Goal: Information Seeking & Learning: Learn about a topic

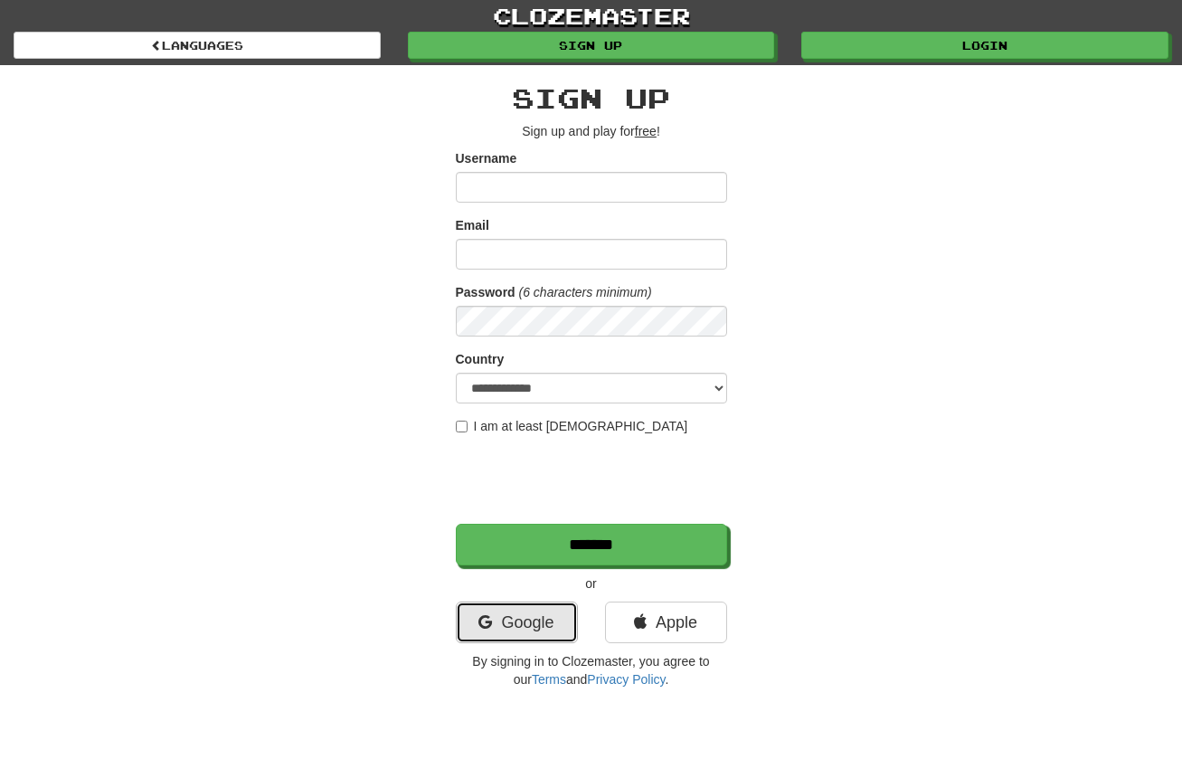
click at [516, 614] on link "Google" at bounding box center [517, 623] width 122 height 42
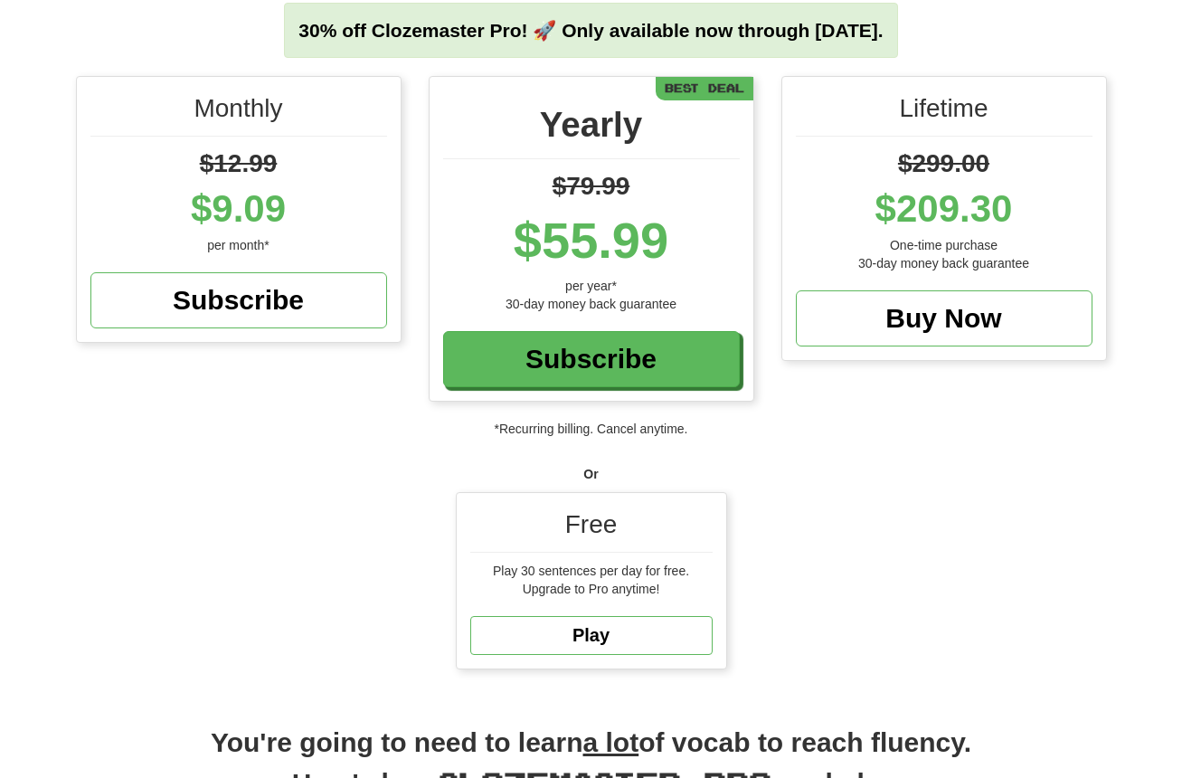
scroll to position [181, 0]
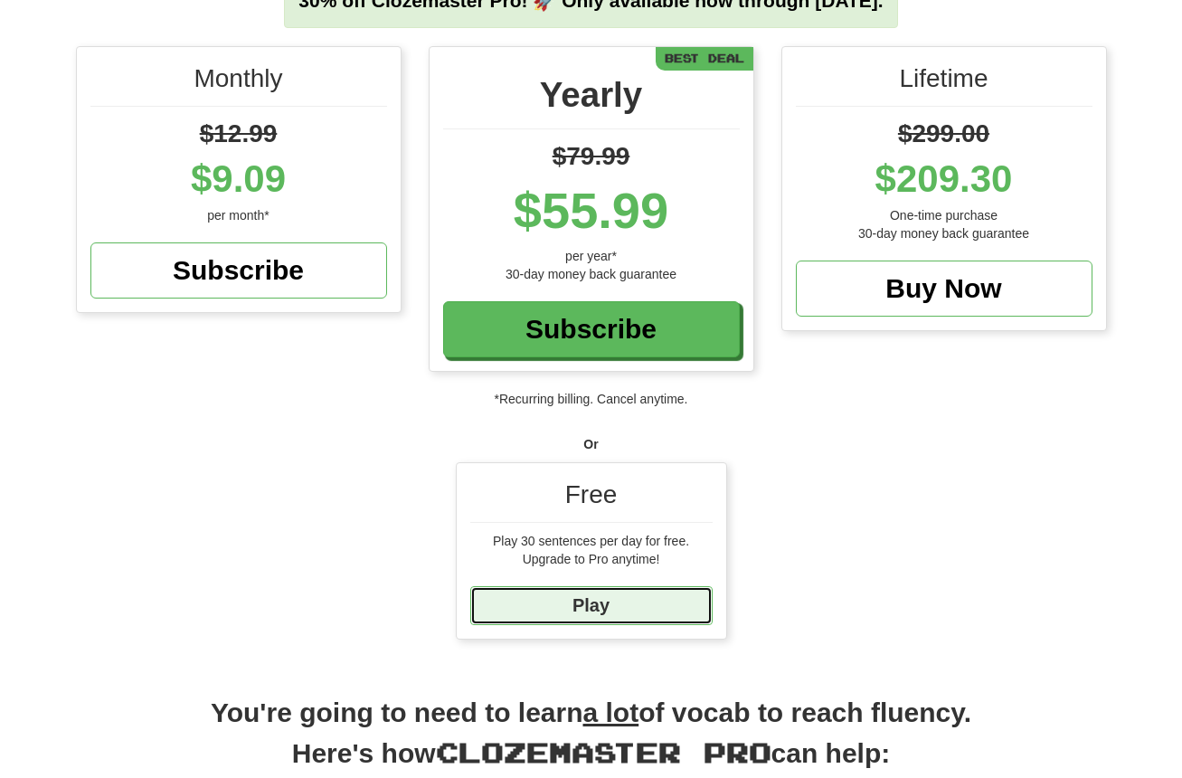
click at [613, 599] on link "Play" at bounding box center [591, 605] width 242 height 39
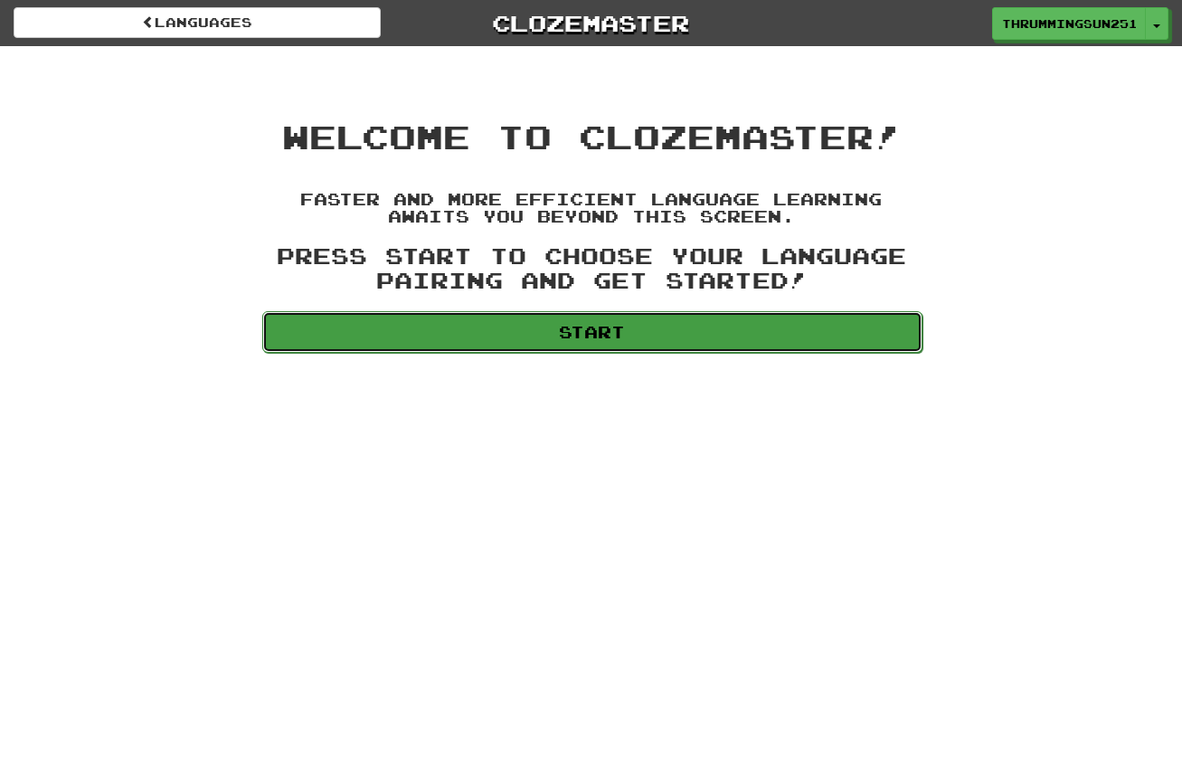
click at [685, 319] on link "Start" at bounding box center [592, 332] width 660 height 42
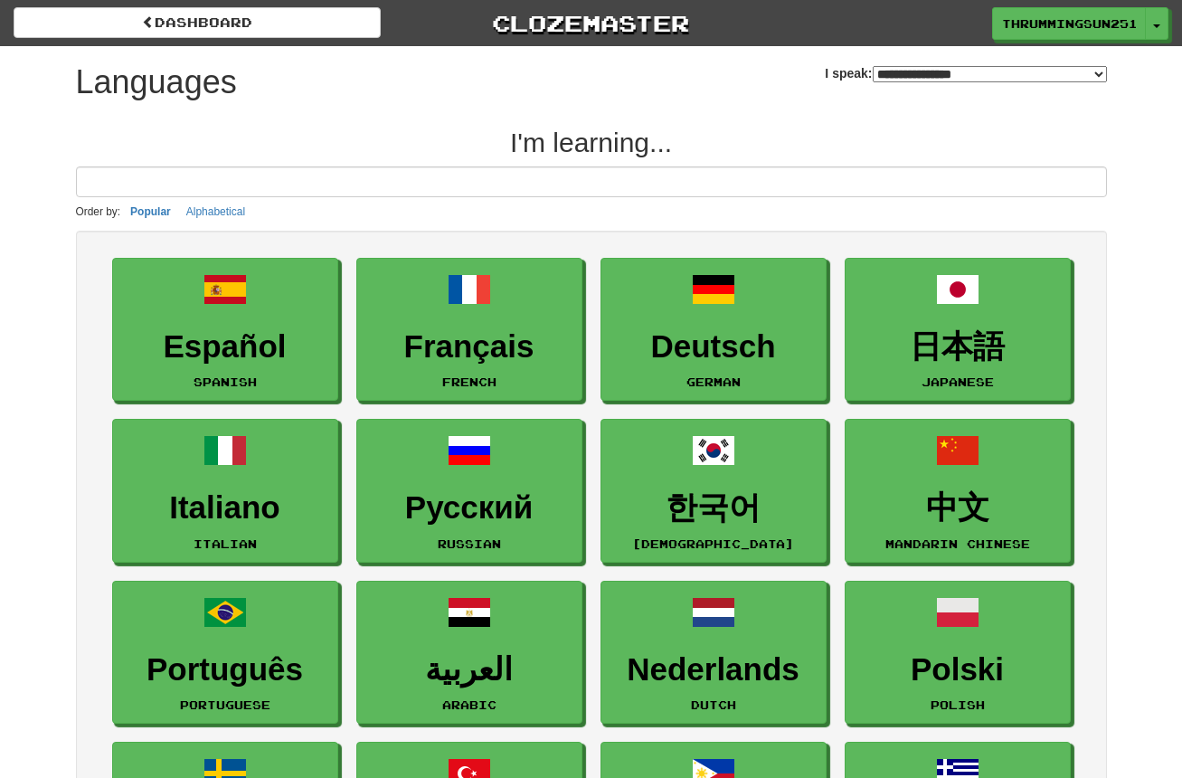
select select "*******"
click at [1156, 32] on button "Toggle Dropdown" at bounding box center [1158, 24] width 24 height 33
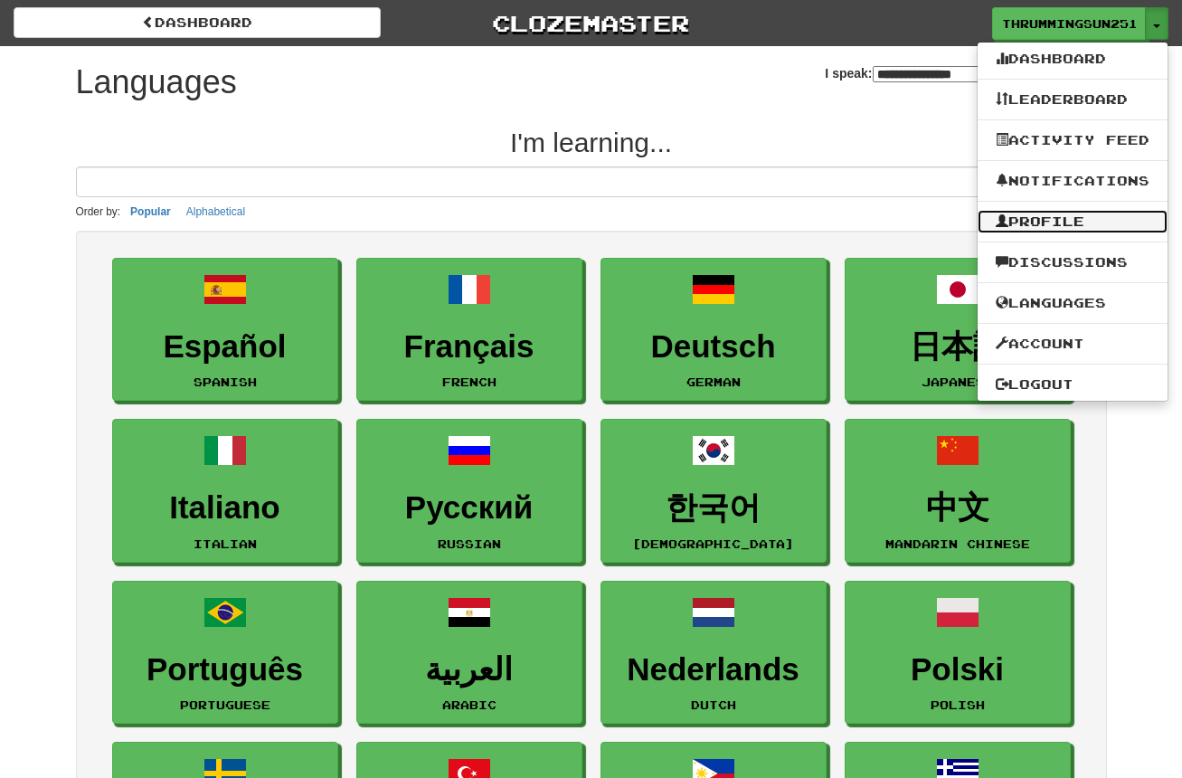
click at [1069, 216] on link "Profile" at bounding box center [1073, 222] width 190 height 24
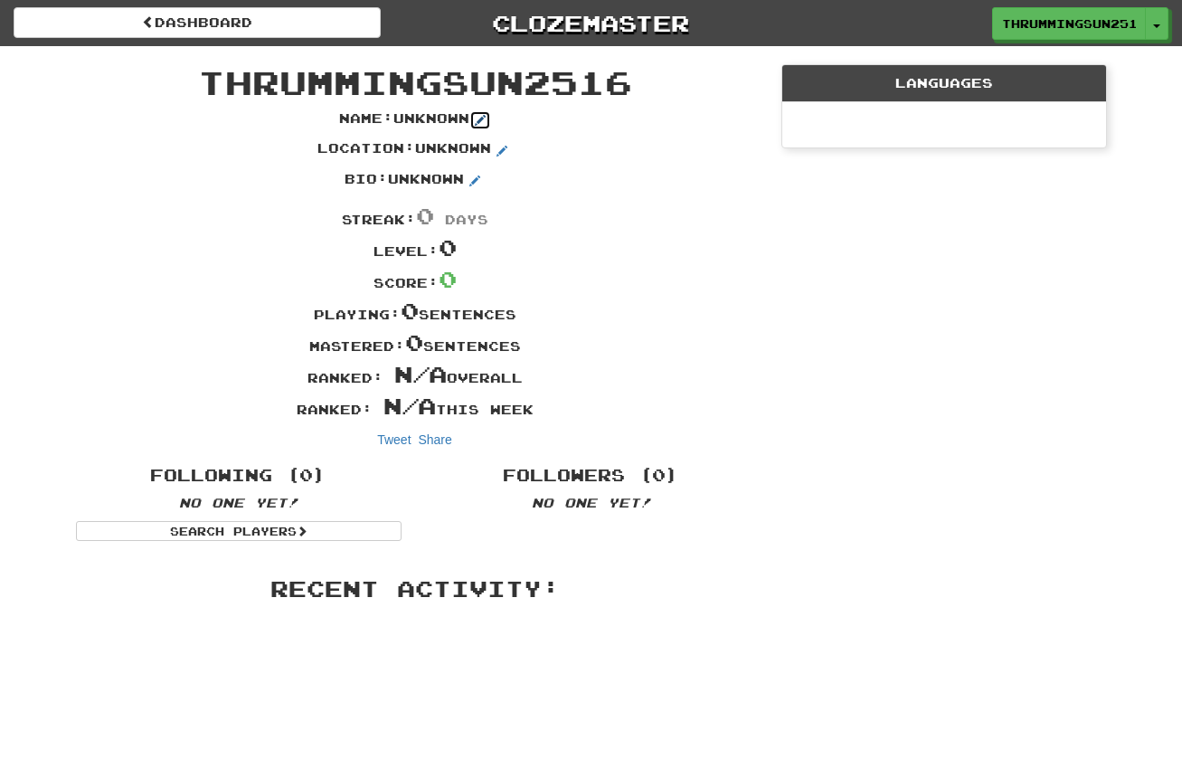
click at [476, 118] on button at bounding box center [480, 120] width 22 height 20
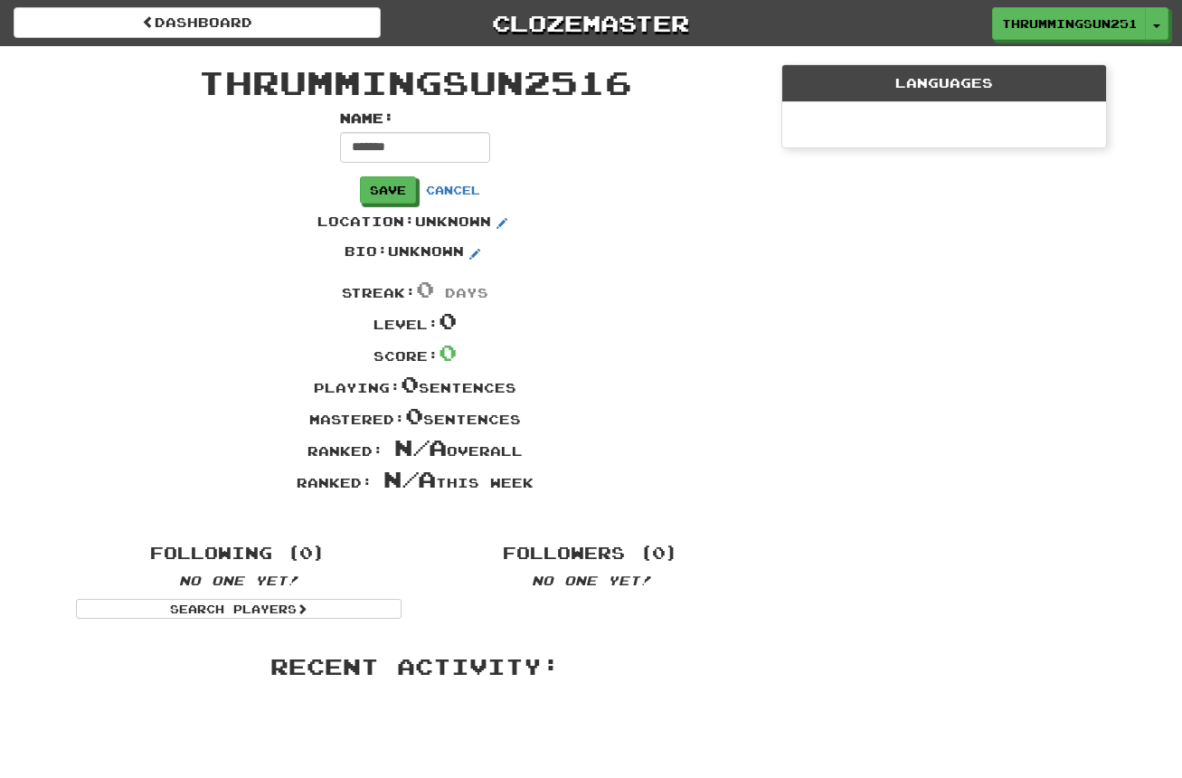
type input "*******"
click at [740, 178] on div "Name : ******* Save Cancel" at bounding box center [415, 160] width 706 height 103
click at [417, 179] on button "Save" at bounding box center [389, 190] width 56 height 27
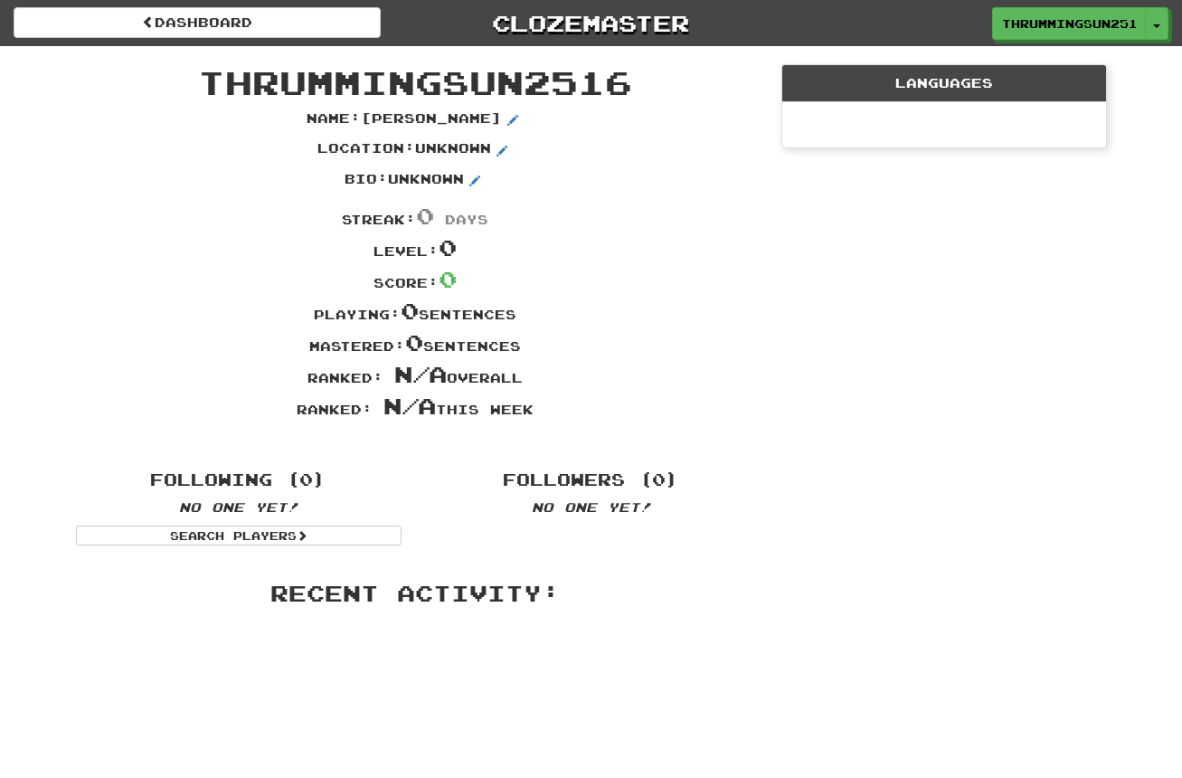
click at [478, 81] on span "ThrummingSun2516" at bounding box center [415, 81] width 434 height 39
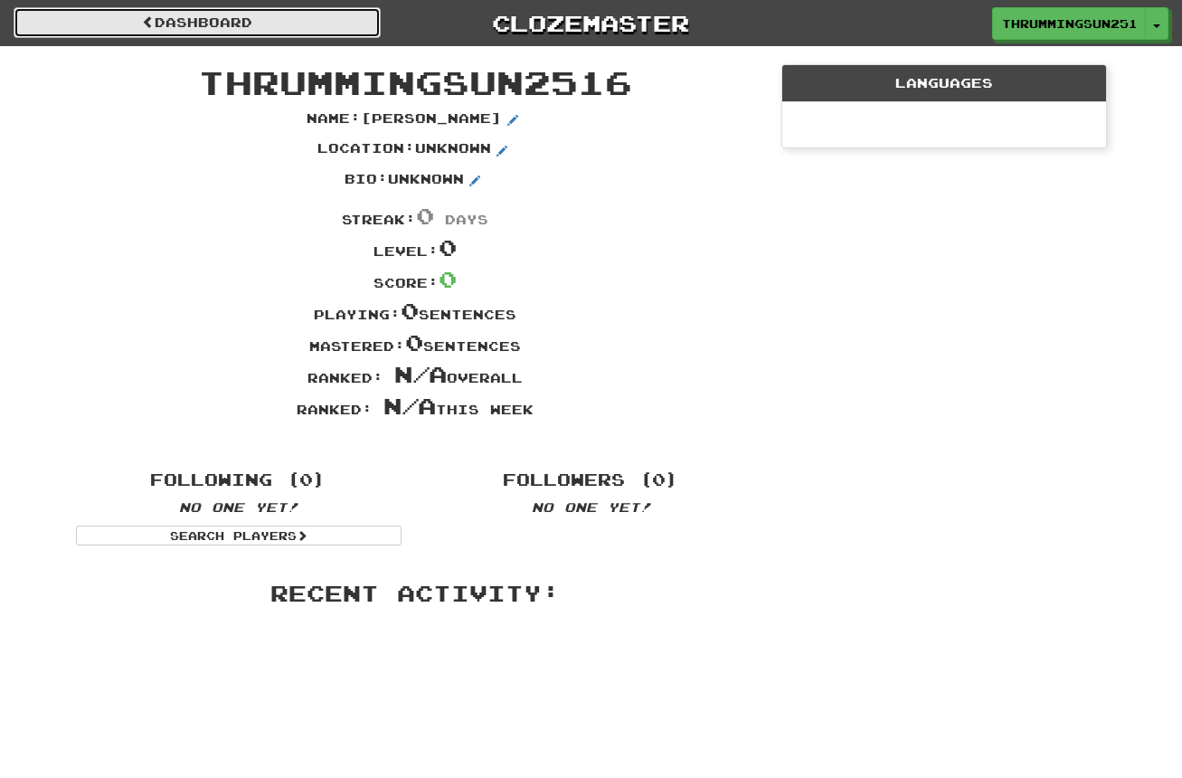
click at [172, 16] on link "Dashboard" at bounding box center [197, 22] width 367 height 31
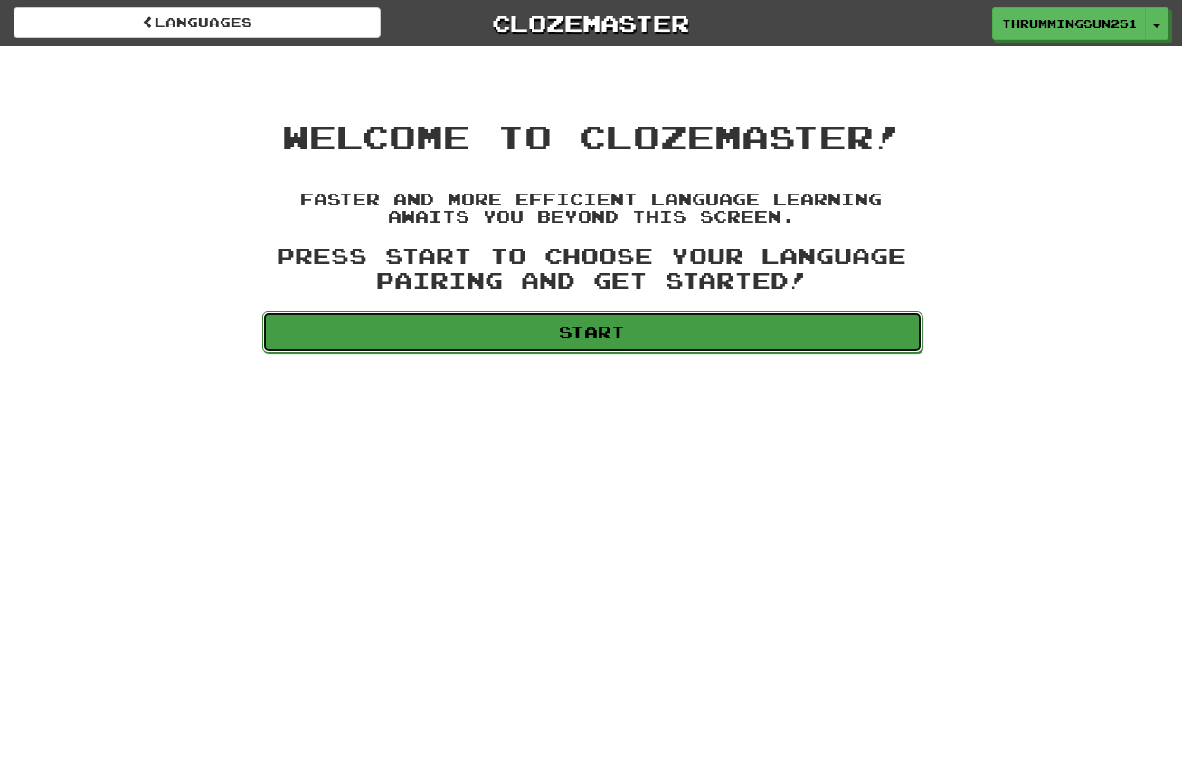
click at [535, 332] on link "Start" at bounding box center [592, 332] width 660 height 42
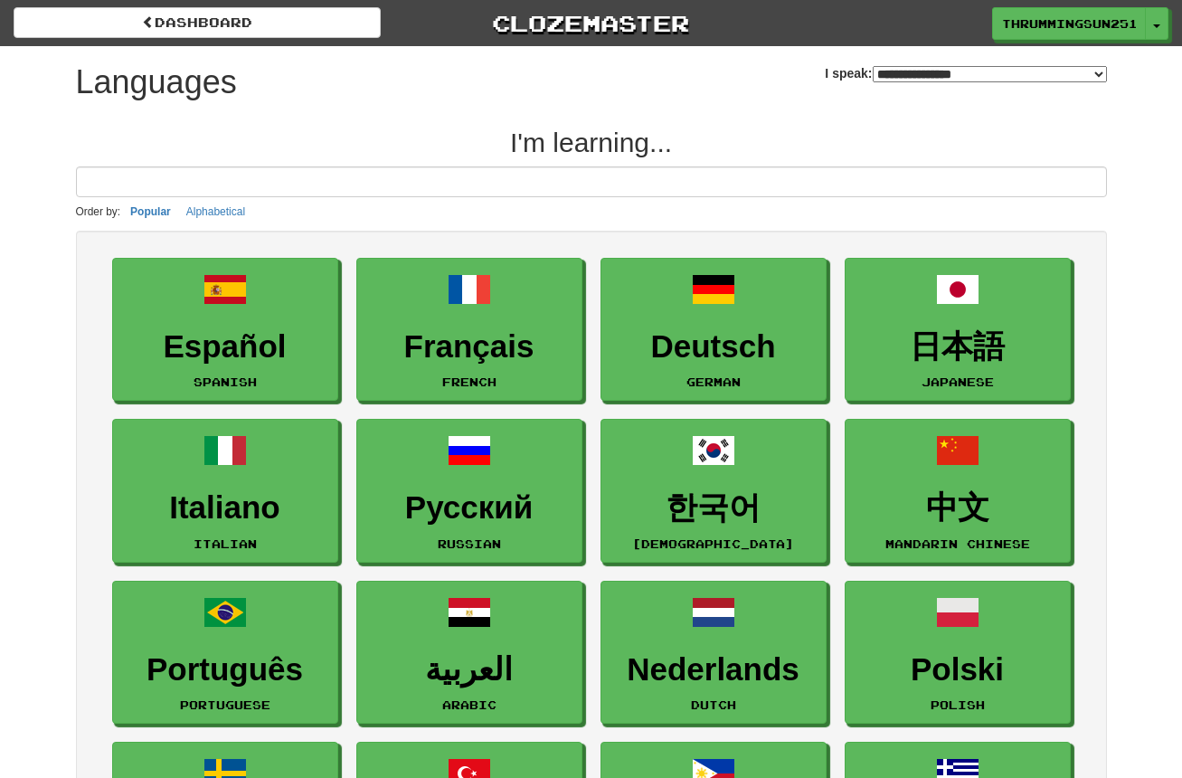
select select "*******"
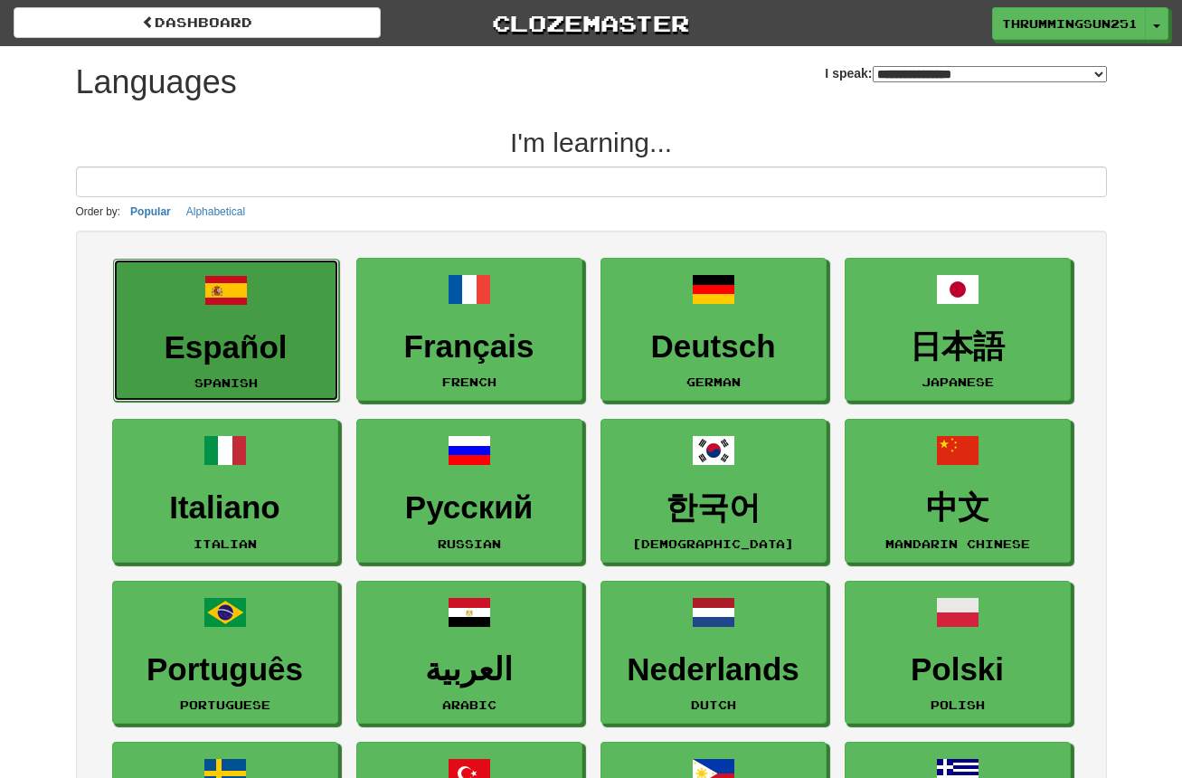
click at [255, 322] on link "Español Spanish" at bounding box center [226, 331] width 226 height 144
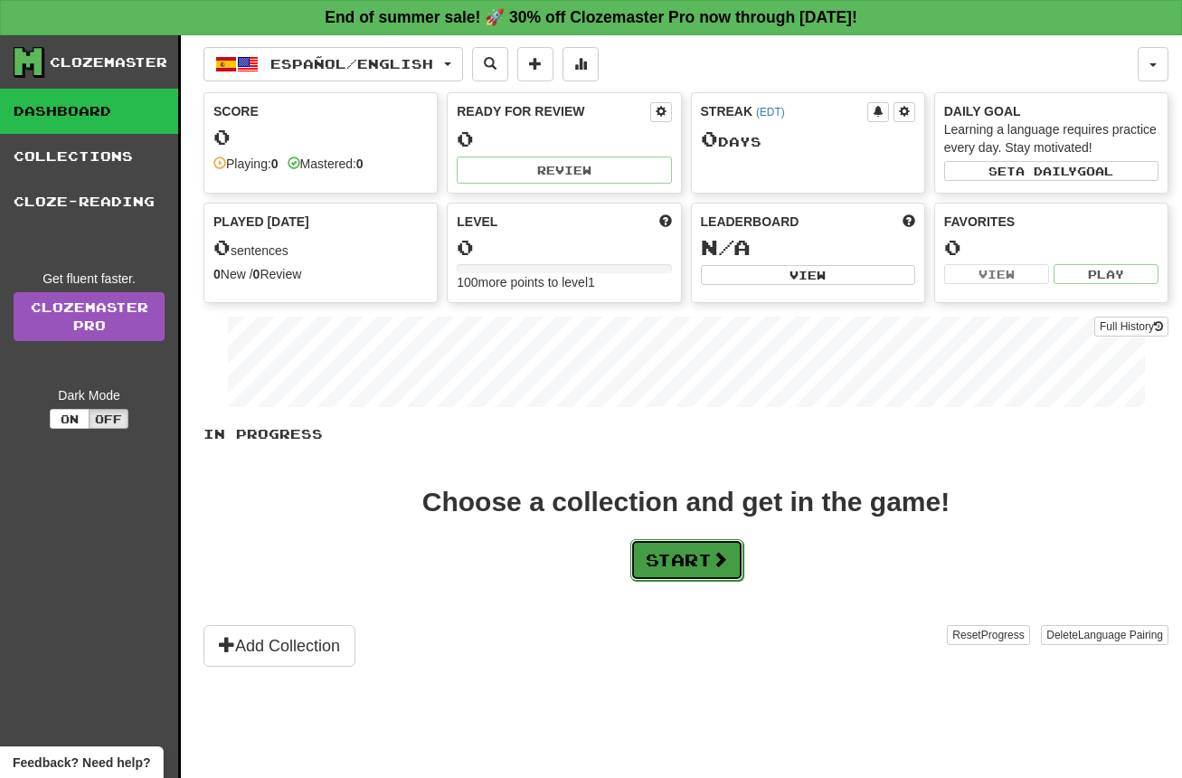
click at [681, 545] on button "Start" at bounding box center [686, 560] width 113 height 42
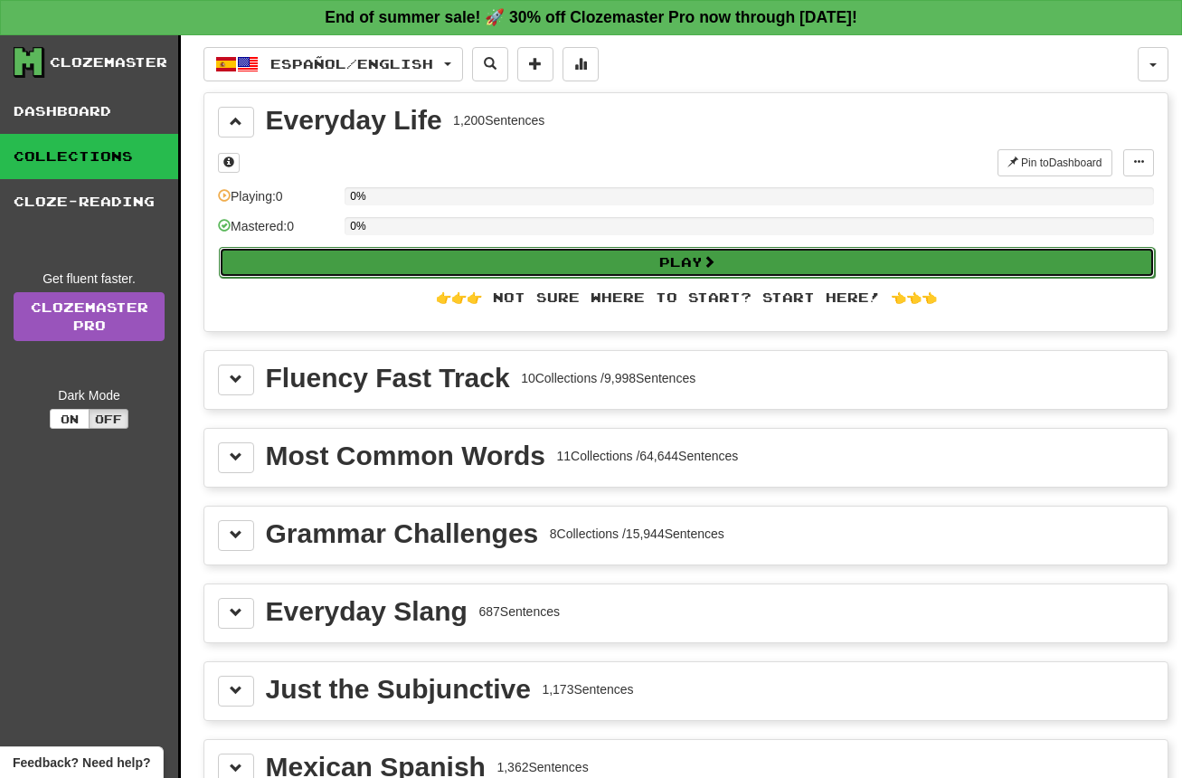
click at [447, 258] on button "Play" at bounding box center [687, 262] width 936 height 31
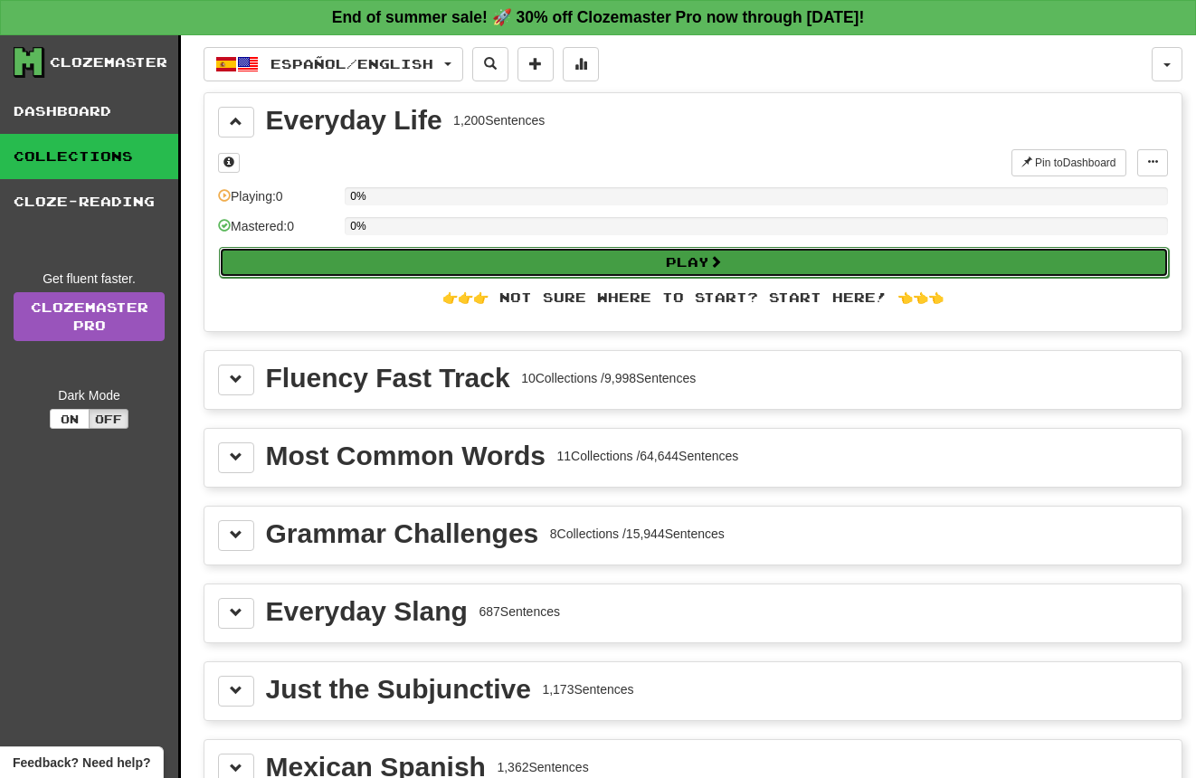
select select "**"
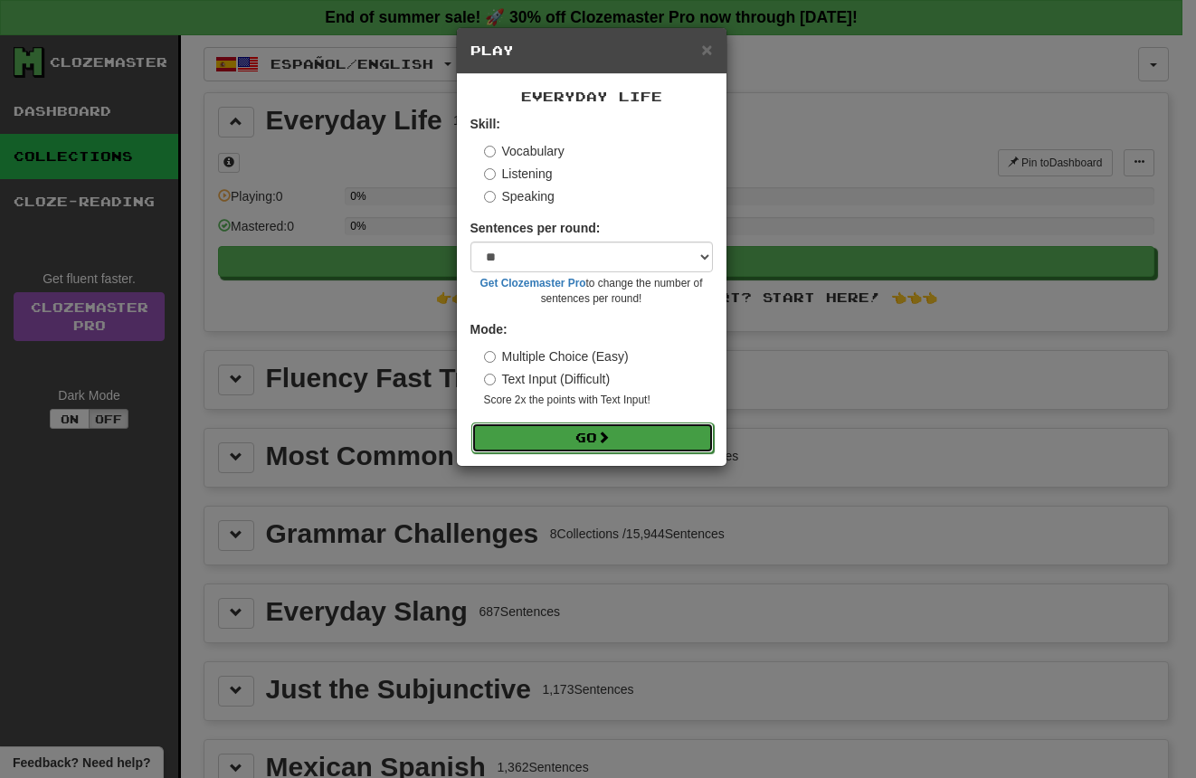
click at [548, 431] on button "Go" at bounding box center [592, 437] width 242 height 31
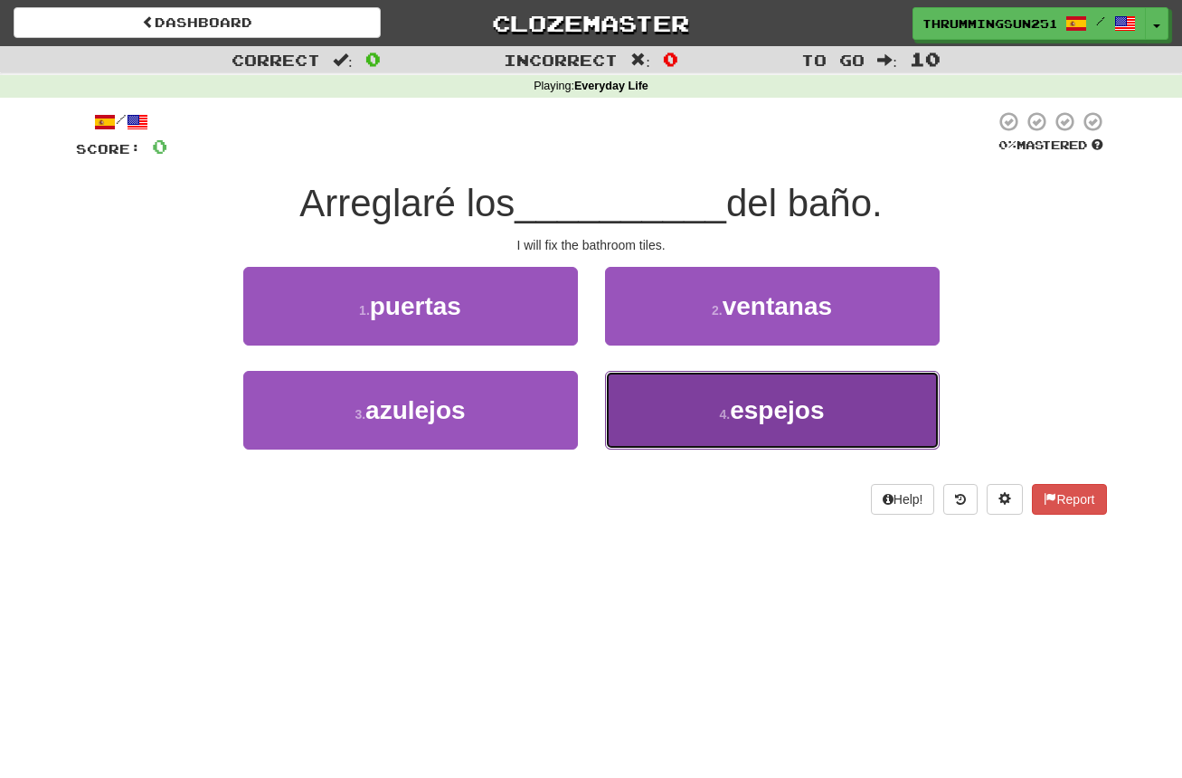
click at [669, 407] on button "4 . espejos" at bounding box center [772, 410] width 335 height 79
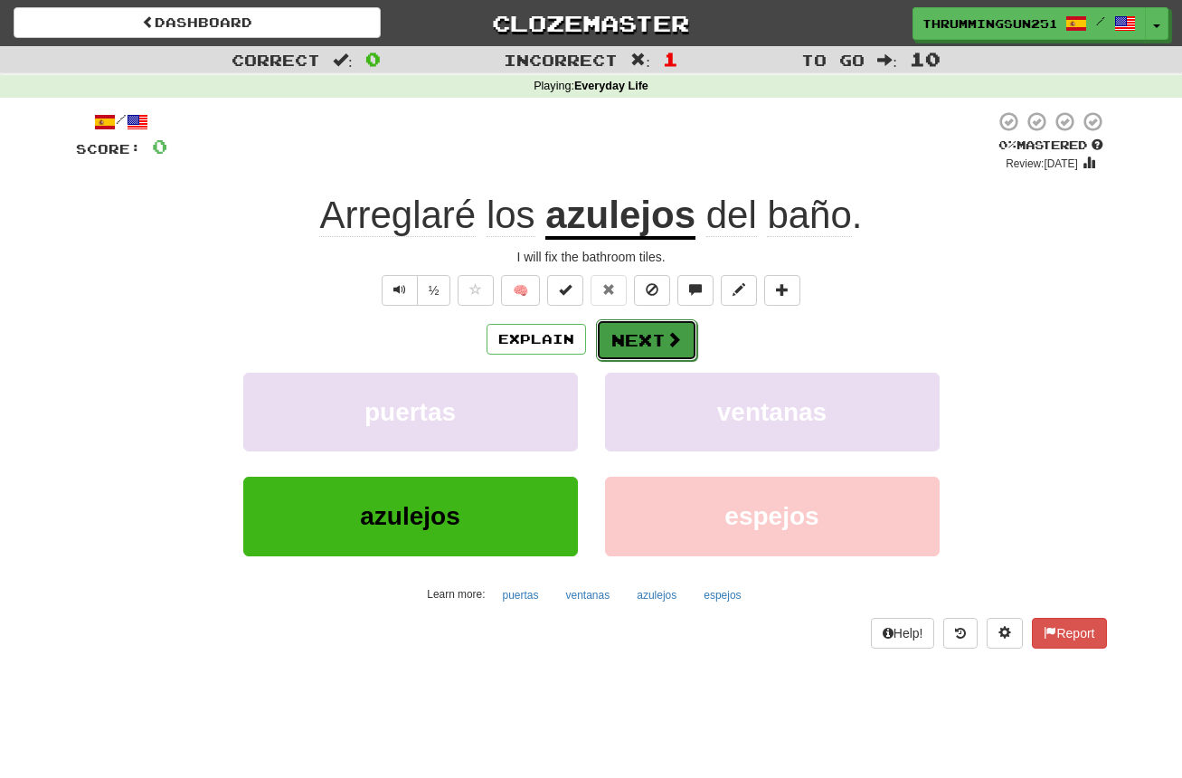
click at [672, 331] on span at bounding box center [674, 339] width 16 height 16
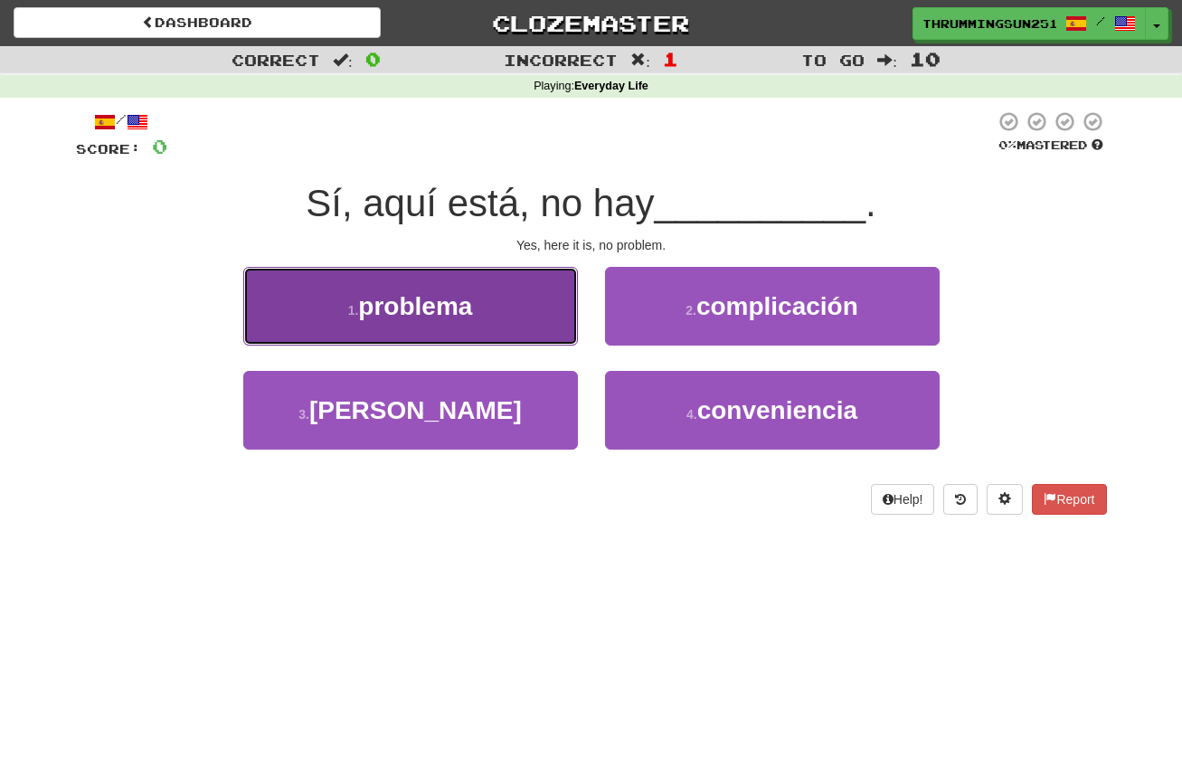
click at [524, 298] on button "1 . problema" at bounding box center [410, 306] width 335 height 79
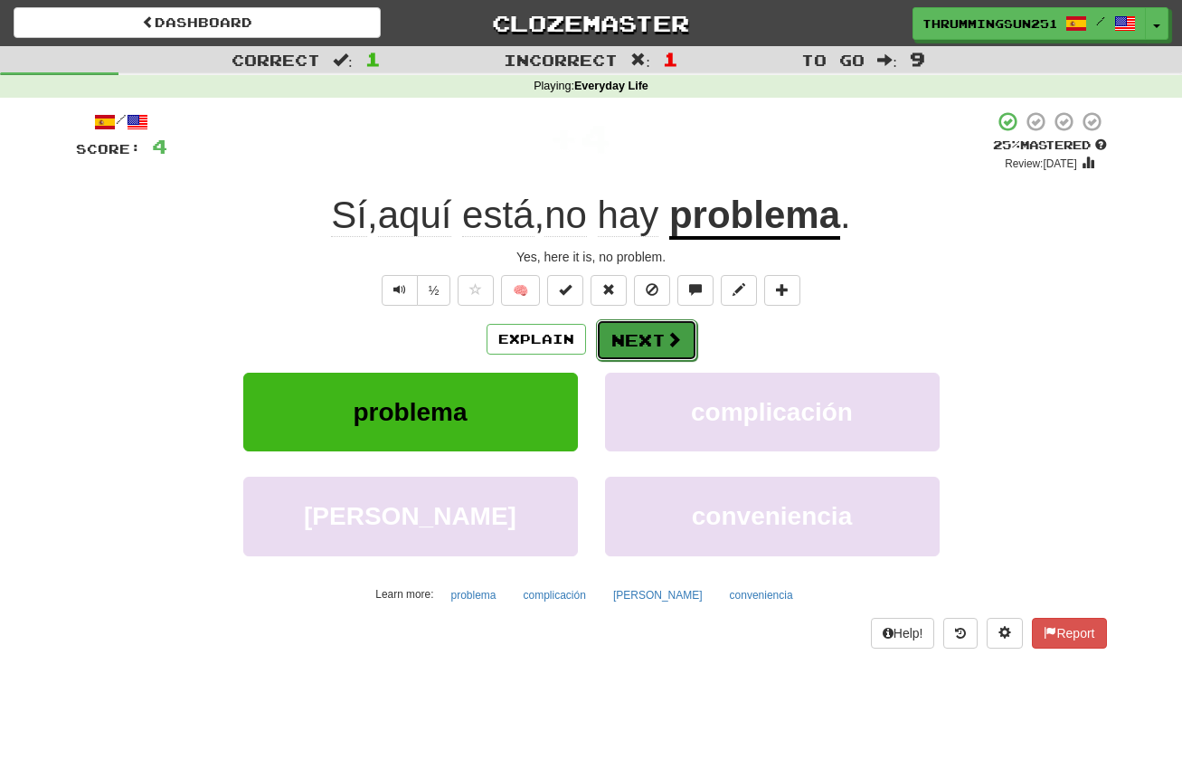
click at [666, 331] on span at bounding box center [674, 339] width 16 height 16
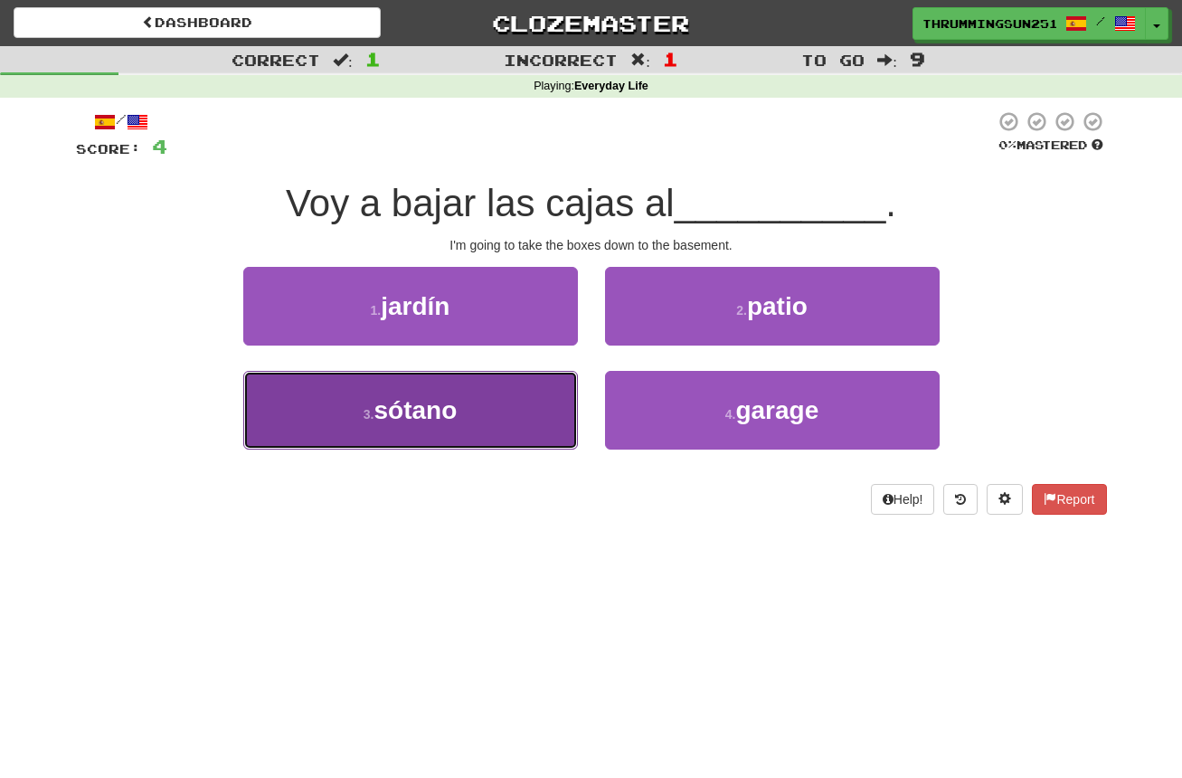
click at [535, 385] on button "3 . sótano" at bounding box center [410, 410] width 335 height 79
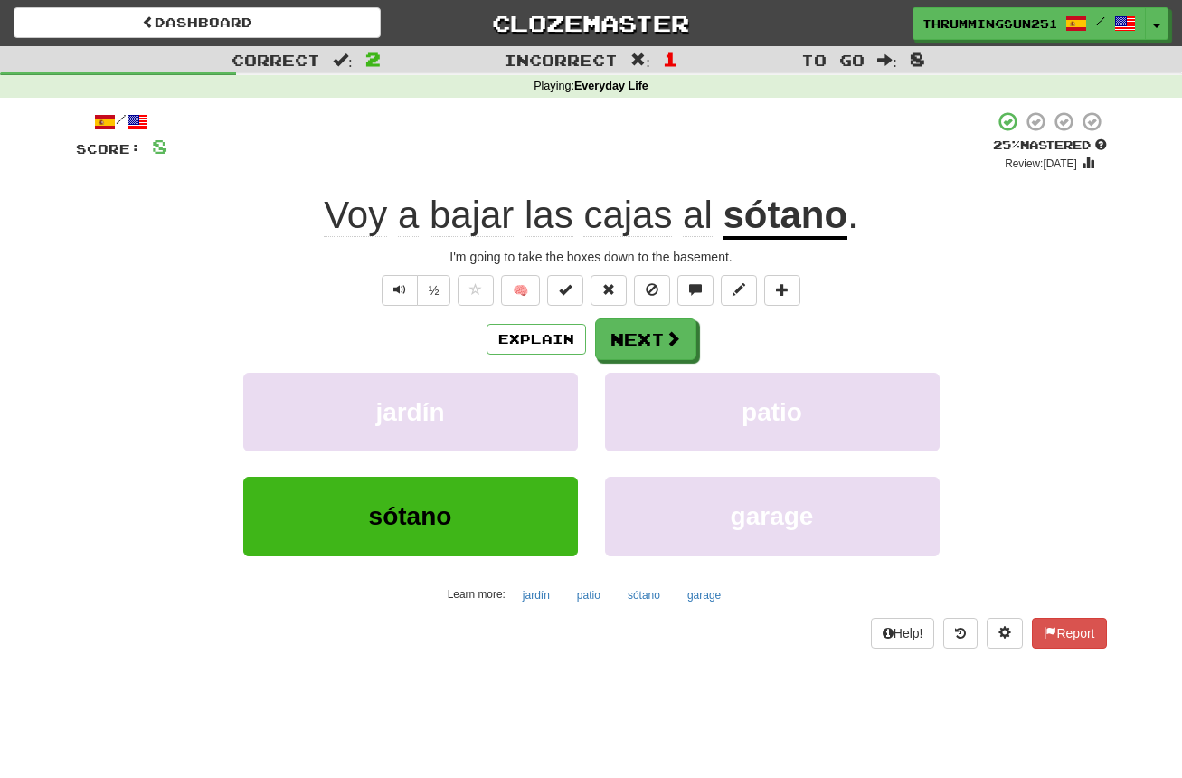
drag, startPoint x: 592, startPoint y: 217, endPoint x: 636, endPoint y: 189, distance: 51.7
click at [635, 184] on div "/ Score: 8 + 4 25 % Mastered Review: [DATE] Voy a bajar las cajas al sótano . I…" at bounding box center [591, 378] width 1031 height 537
click at [683, 211] on span "cajas" at bounding box center [698, 215] width 30 height 43
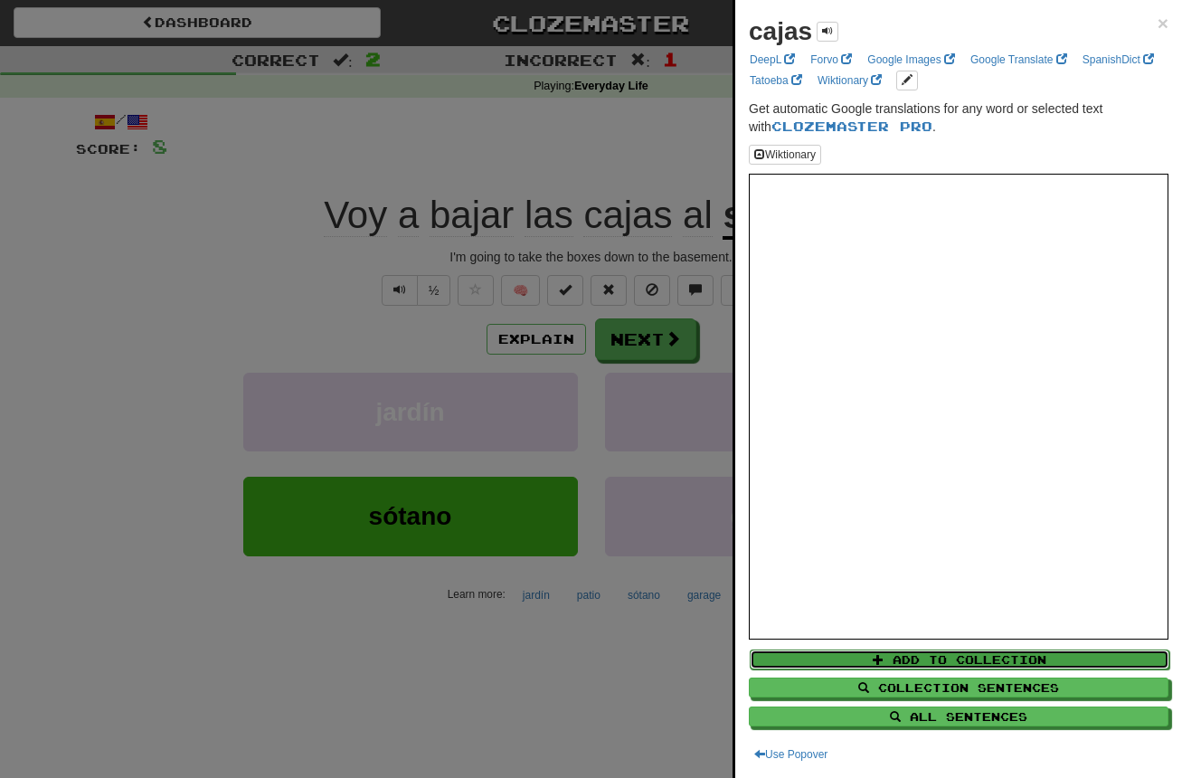
click at [906, 660] on button "Add to Collection" at bounding box center [960, 659] width 420 height 20
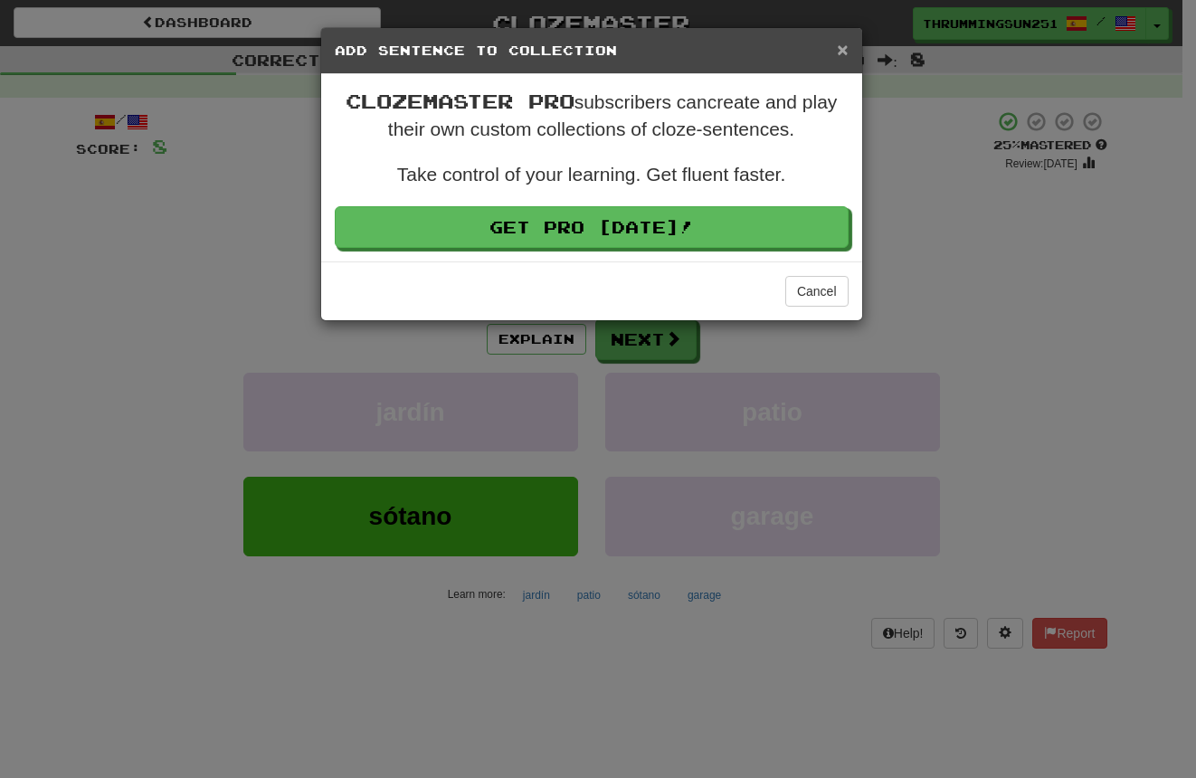
click at [845, 43] on span "×" at bounding box center [842, 49] width 11 height 21
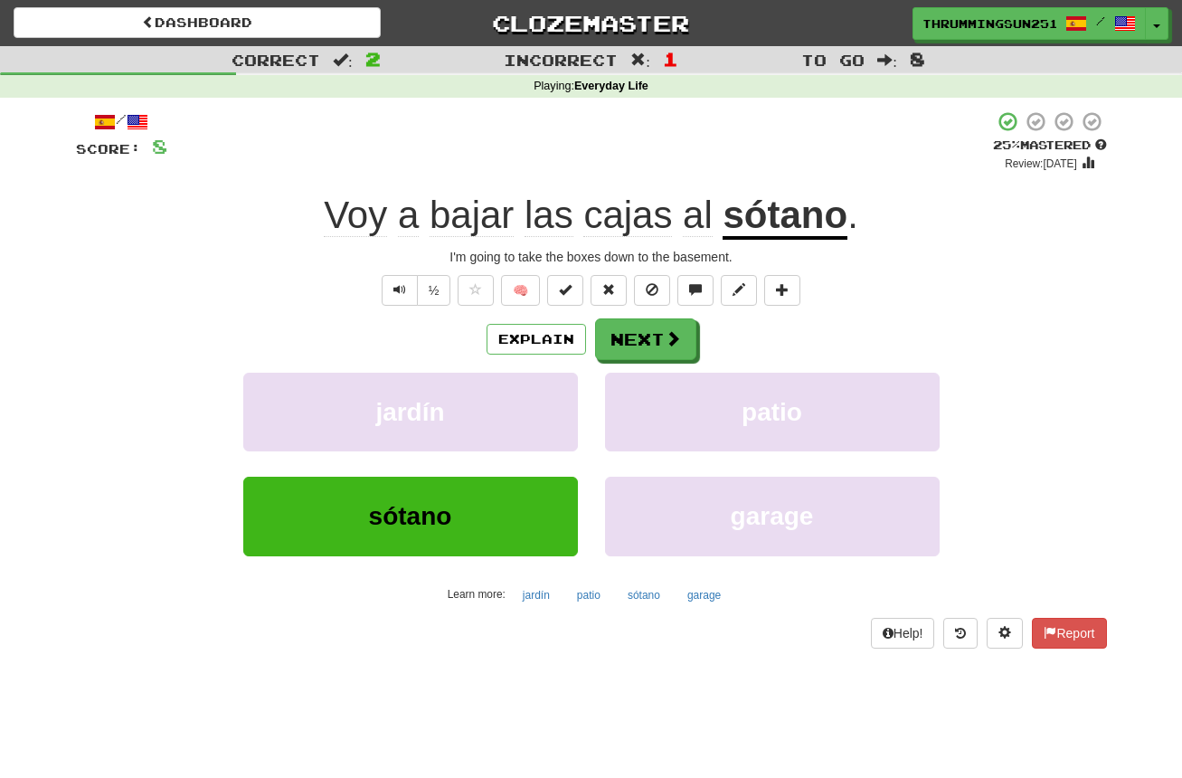
click at [223, 251] on div "I'm going to take the boxes down to the basement." at bounding box center [591, 257] width 1031 height 18
click at [629, 335] on button "Next" at bounding box center [646, 340] width 101 height 42
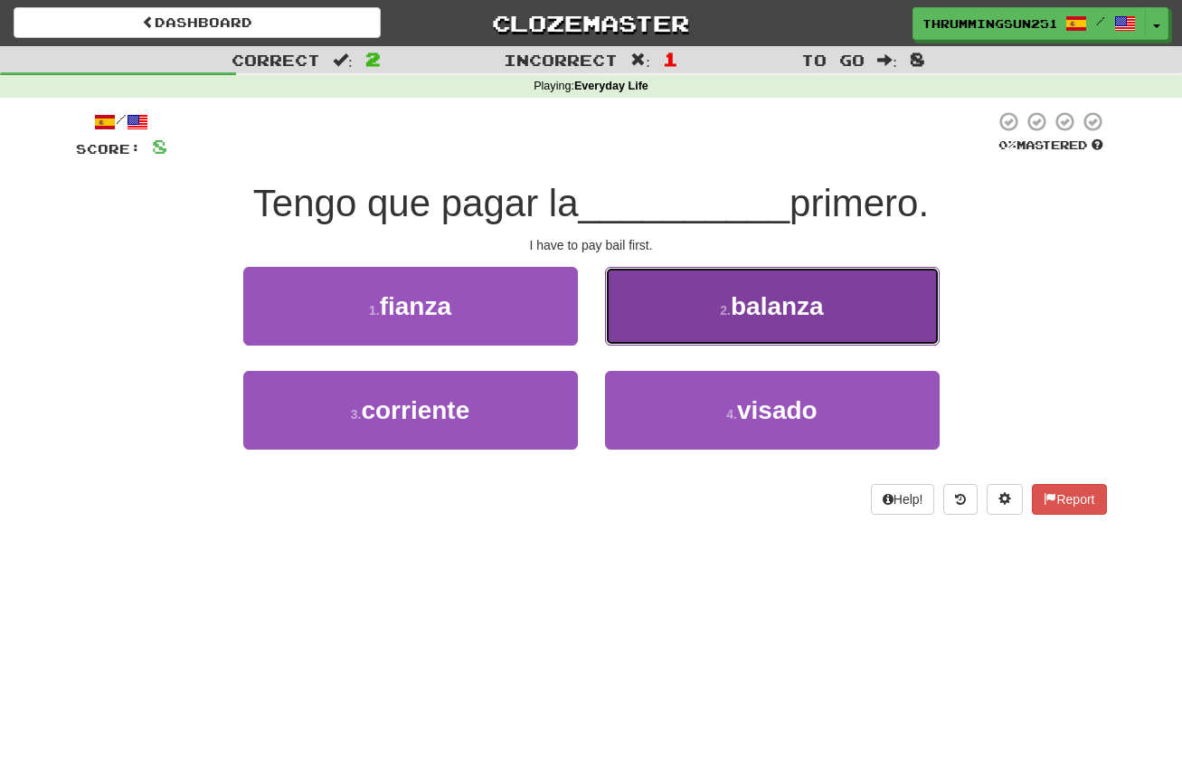
click at [772, 319] on span "balanza" at bounding box center [777, 306] width 93 height 28
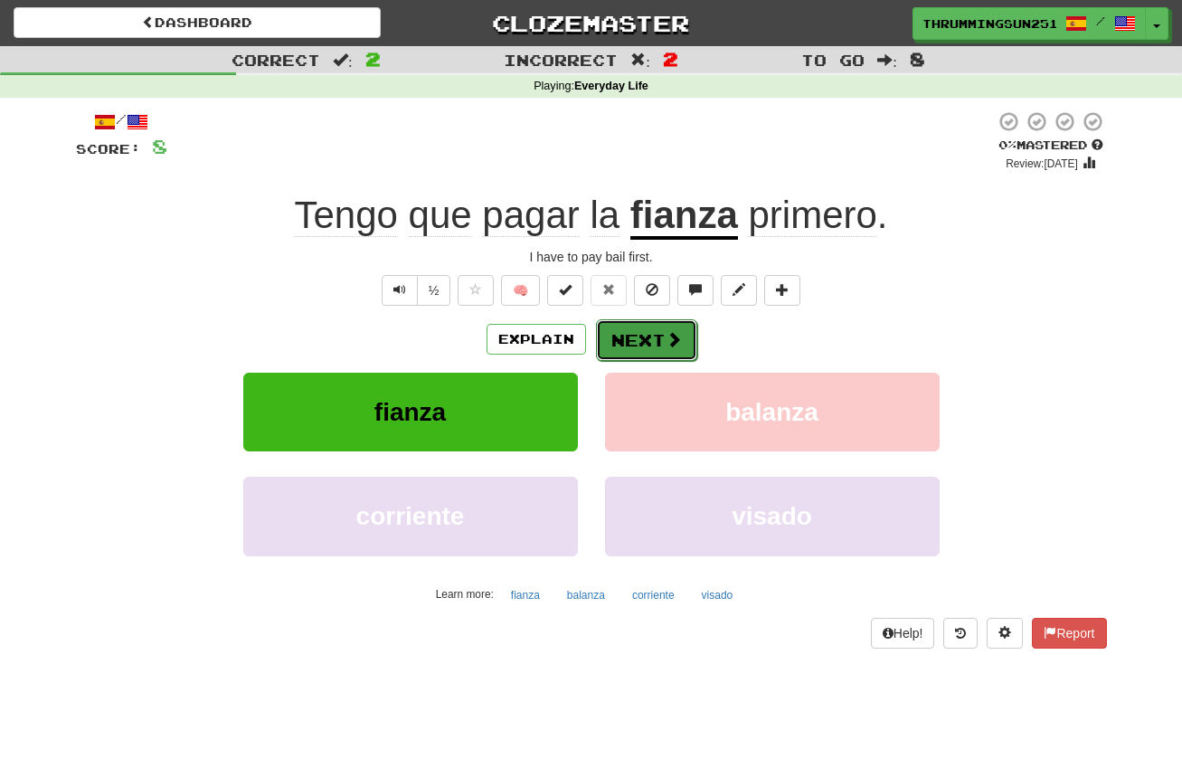
click at [639, 340] on button "Next" at bounding box center [646, 340] width 101 height 42
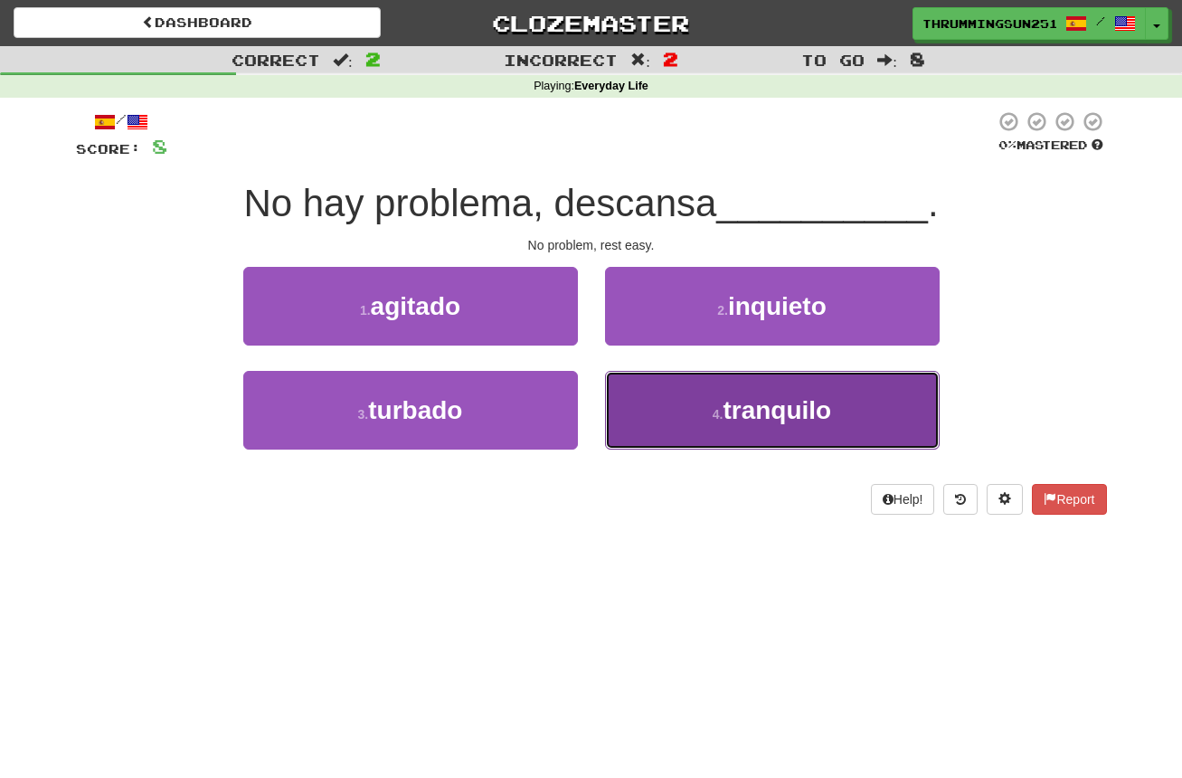
click at [652, 391] on button "4 . tranquilo" at bounding box center [772, 410] width 335 height 79
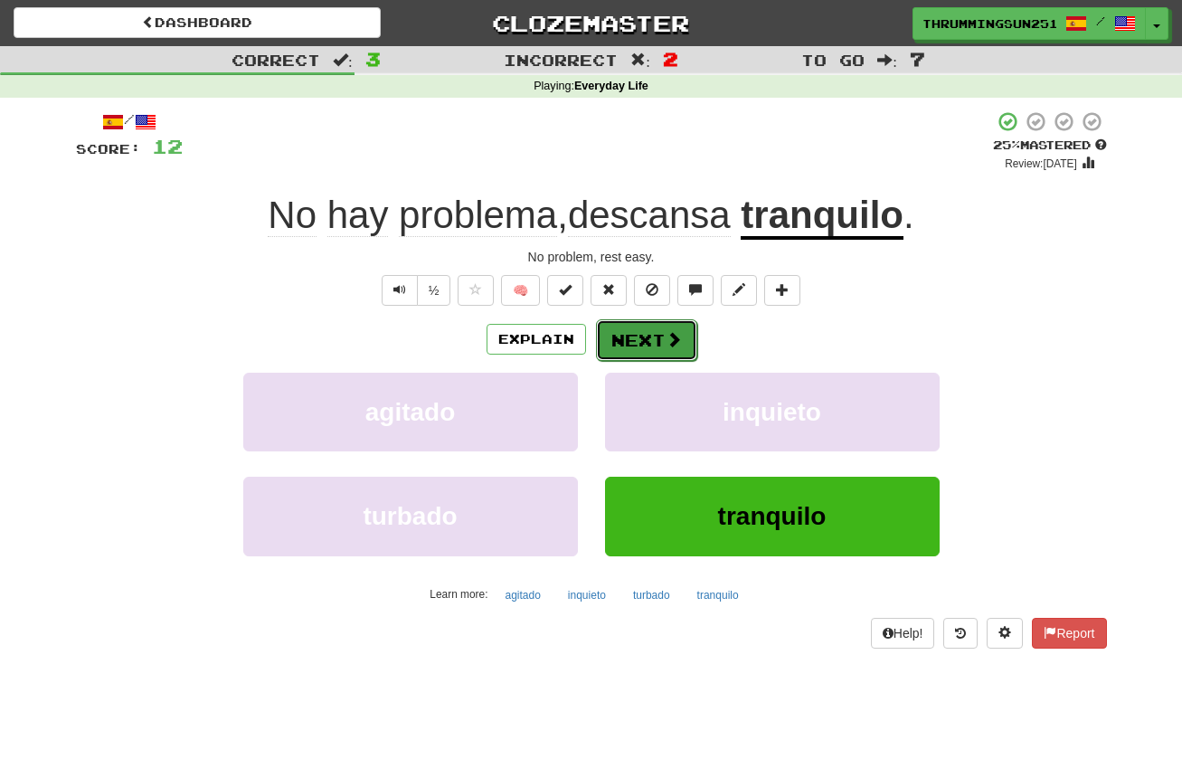
click at [641, 345] on button "Next" at bounding box center [646, 340] width 101 height 42
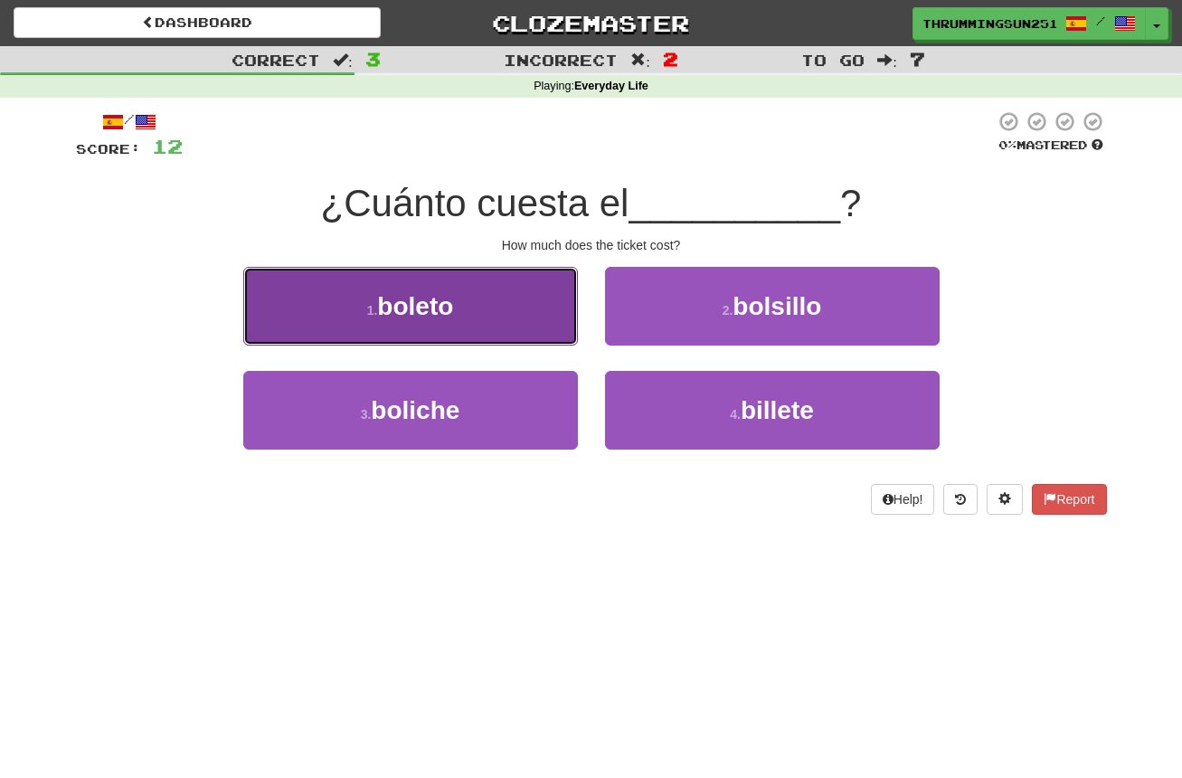
click at [518, 310] on button "1 . [GEOGRAPHIC_DATA]" at bounding box center [410, 306] width 335 height 79
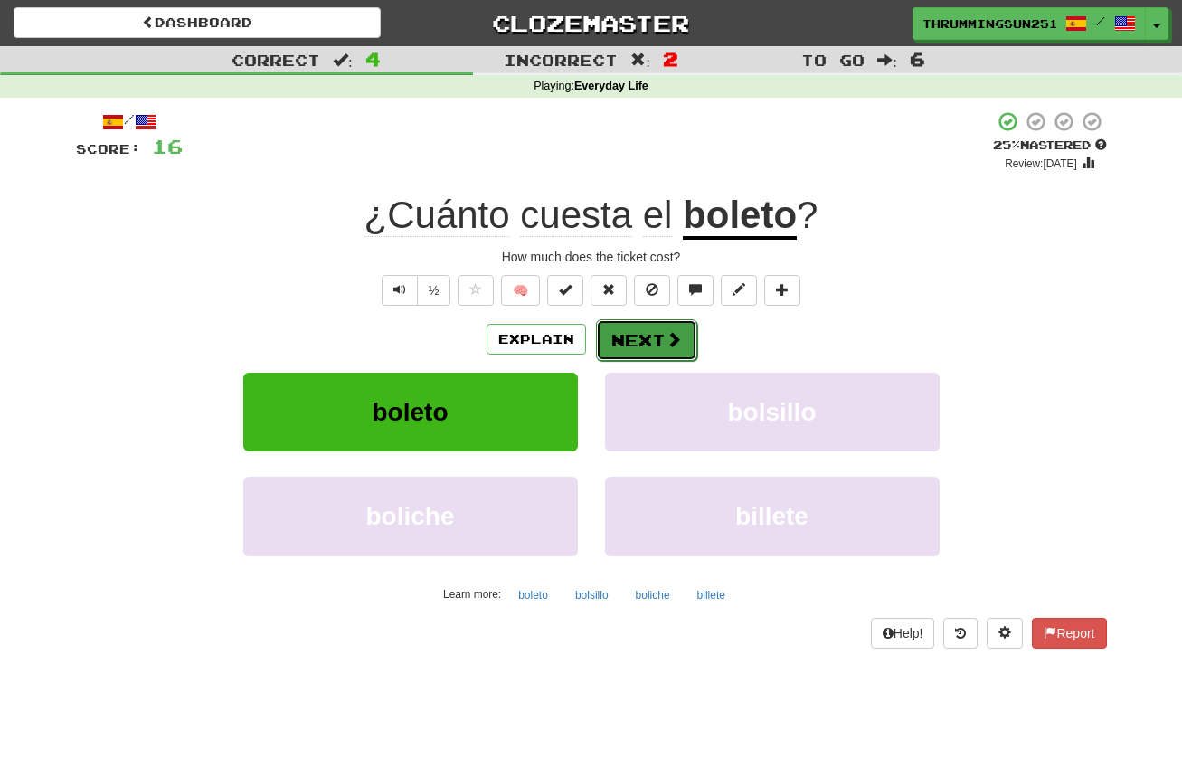
click at [610, 345] on button "Next" at bounding box center [646, 340] width 101 height 42
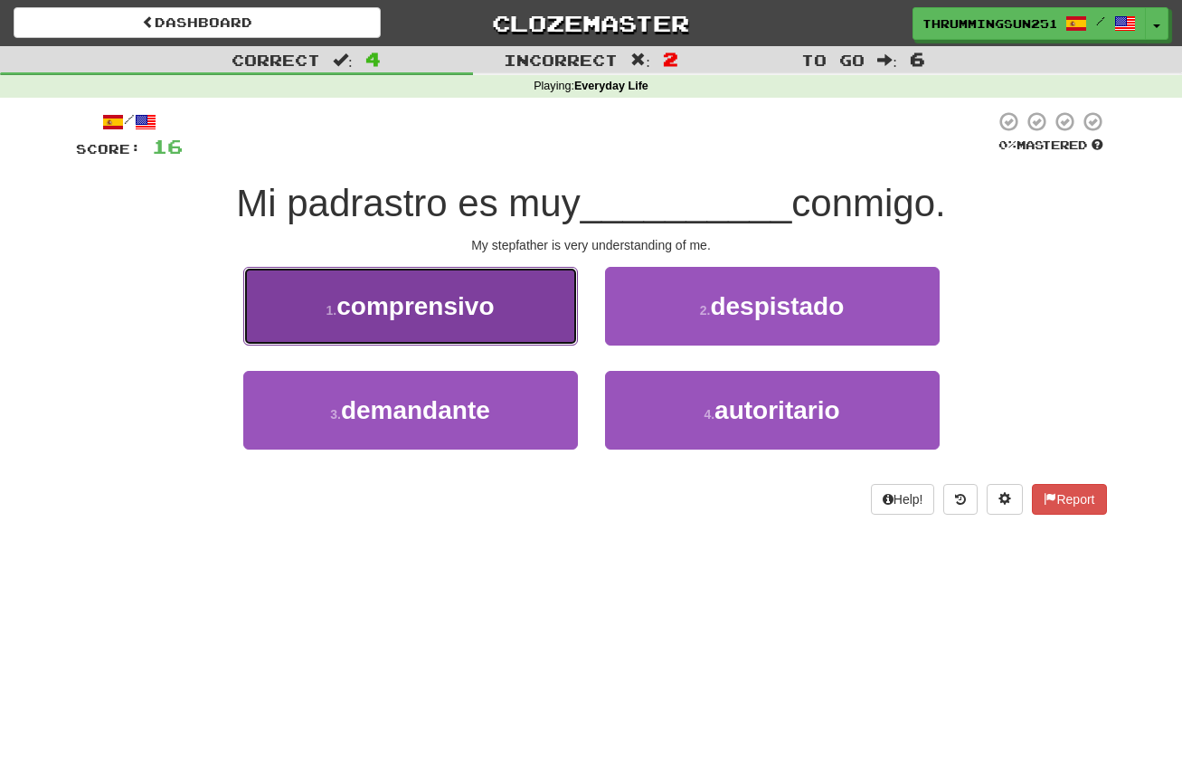
click at [493, 298] on span "comprensivo" at bounding box center [414, 306] width 157 height 28
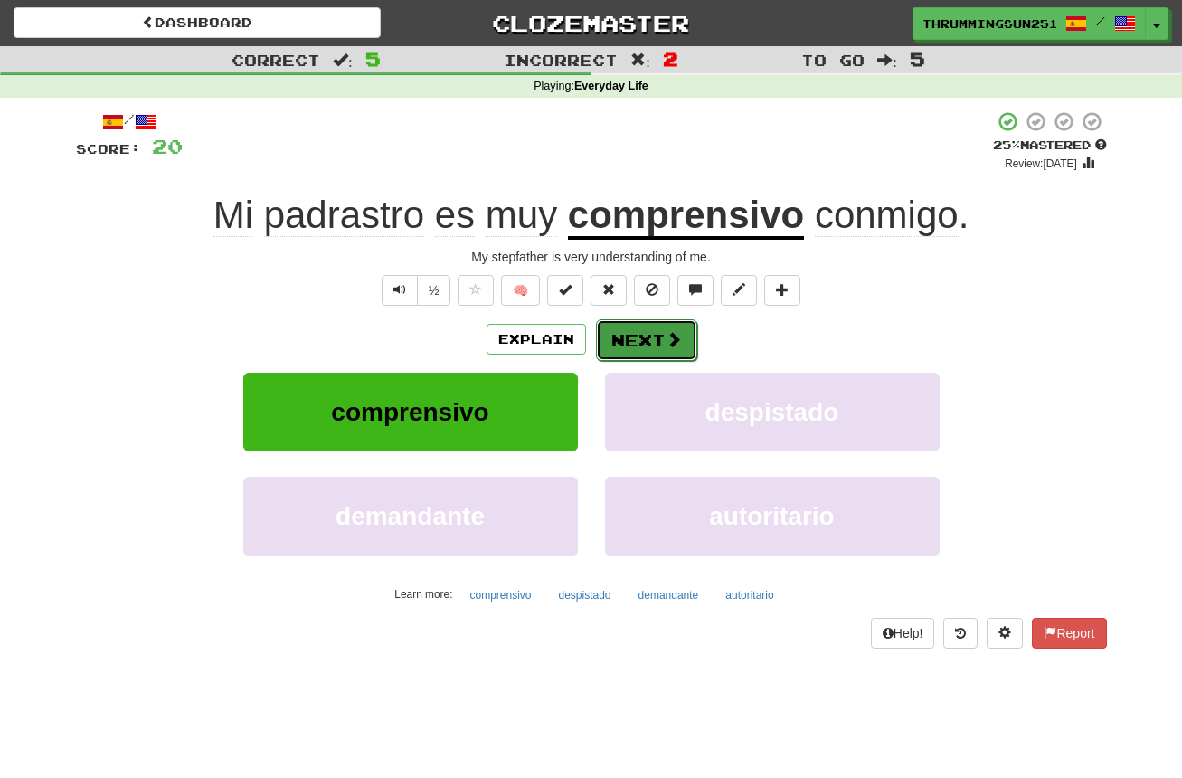
click at [615, 330] on button "Next" at bounding box center [646, 340] width 101 height 42
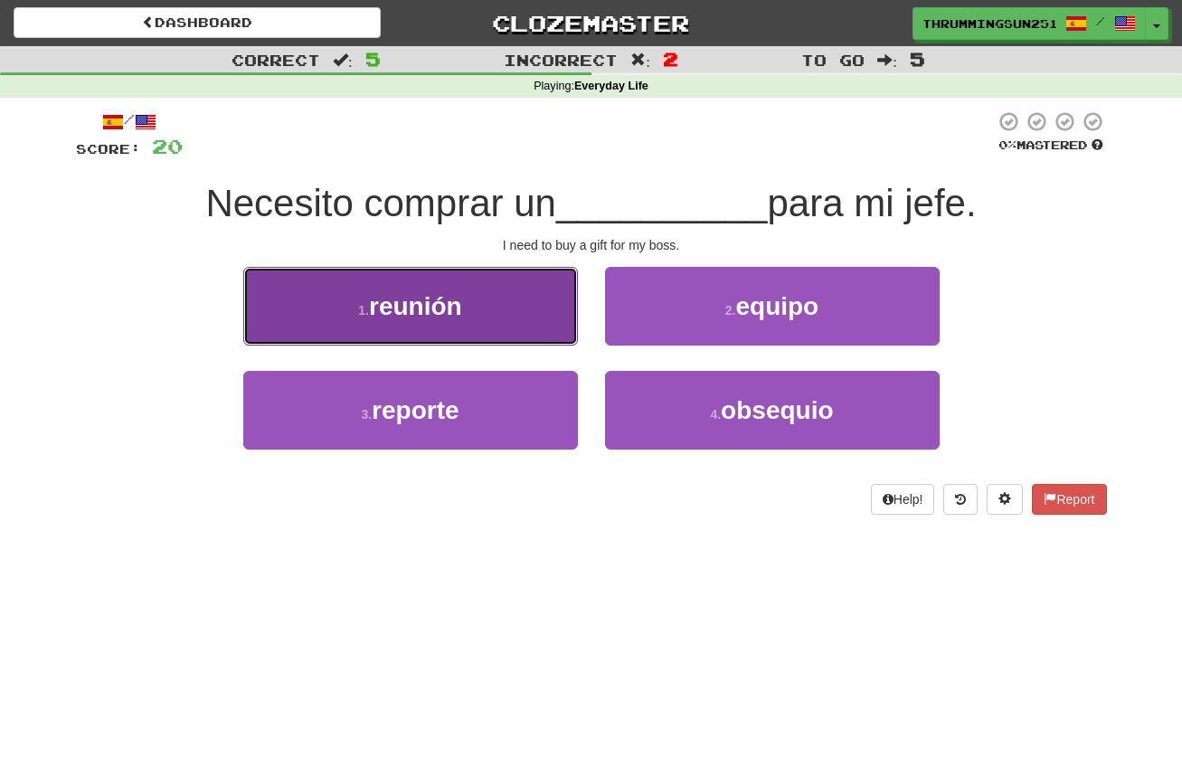
click at [504, 300] on button "1 . reunión" at bounding box center [410, 306] width 335 height 79
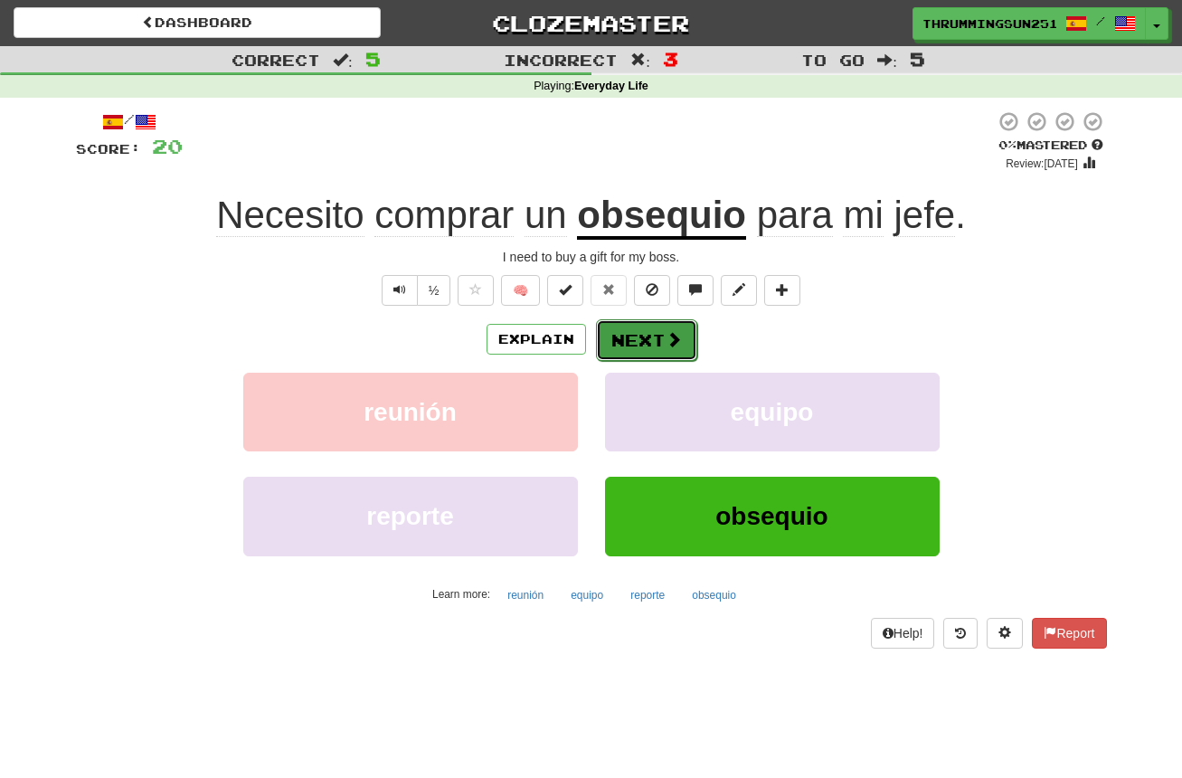
click at [685, 336] on button "Next" at bounding box center [646, 340] width 101 height 42
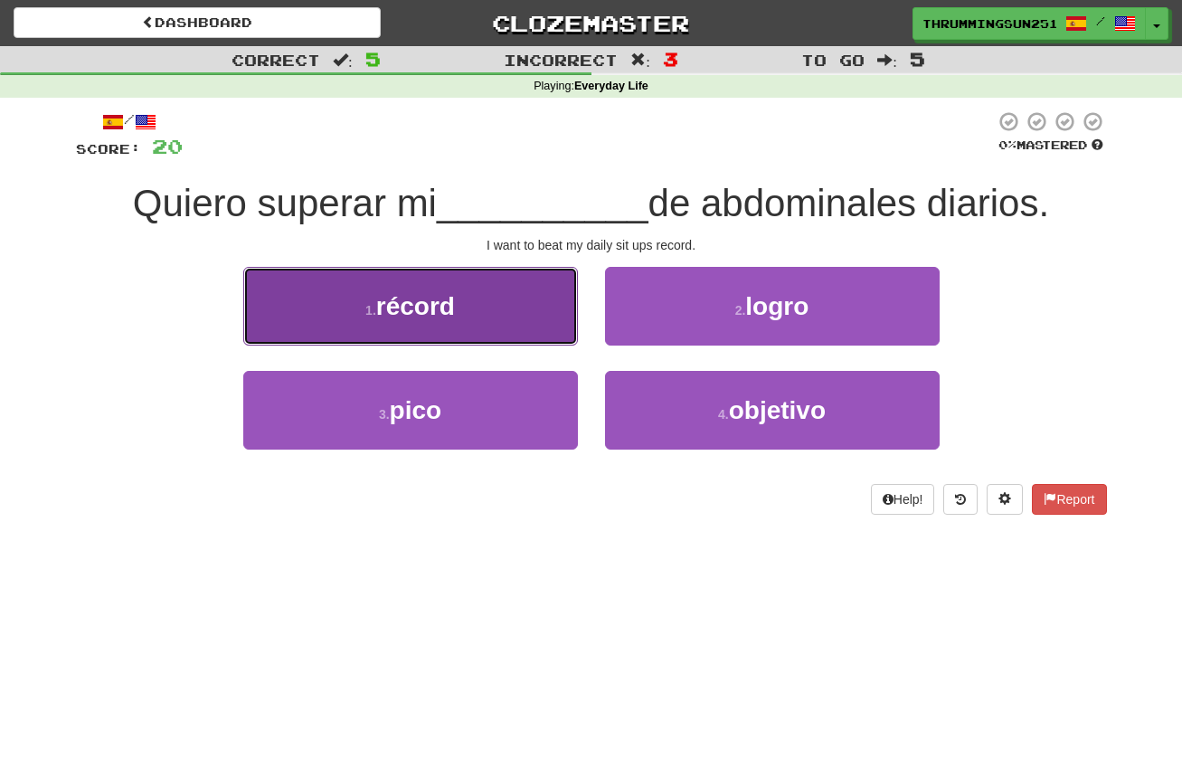
click at [450, 312] on span "récord" at bounding box center [415, 306] width 79 height 28
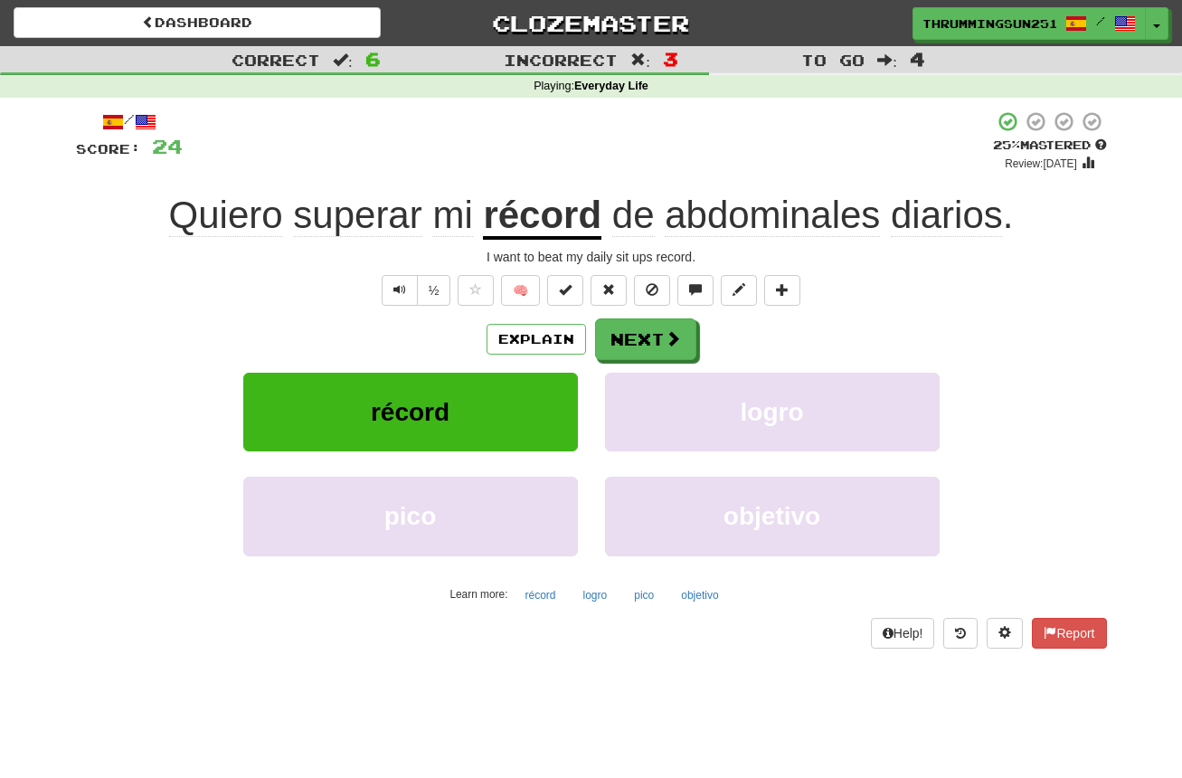
click at [799, 213] on span "abdominales" at bounding box center [772, 215] width 215 height 43
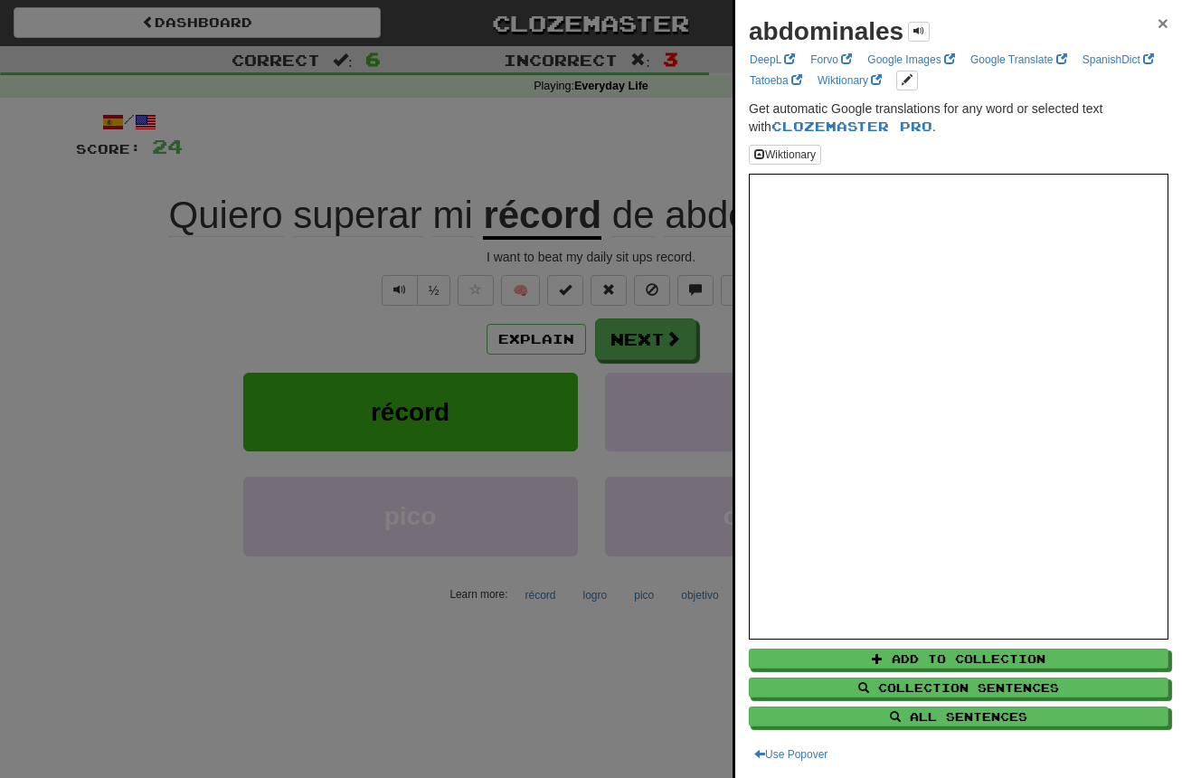
click at [1158, 20] on span "×" at bounding box center [1163, 23] width 11 height 21
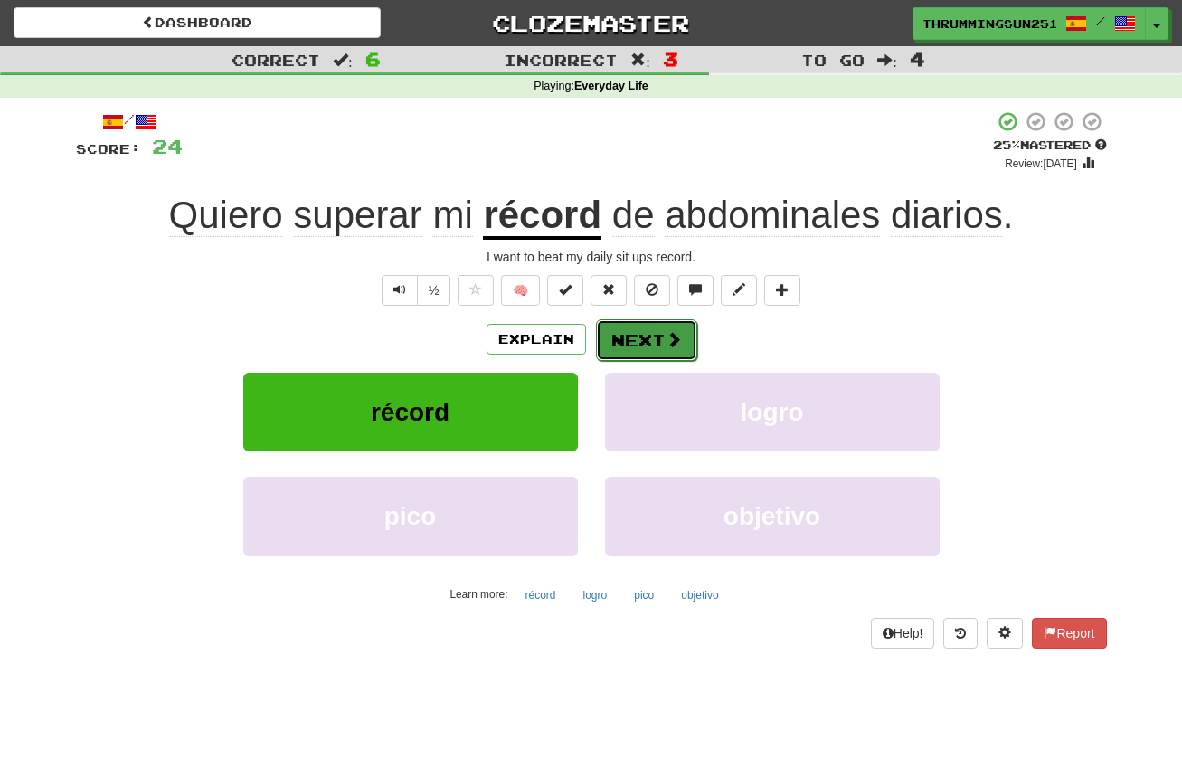
click at [661, 331] on button "Next" at bounding box center [646, 340] width 101 height 42
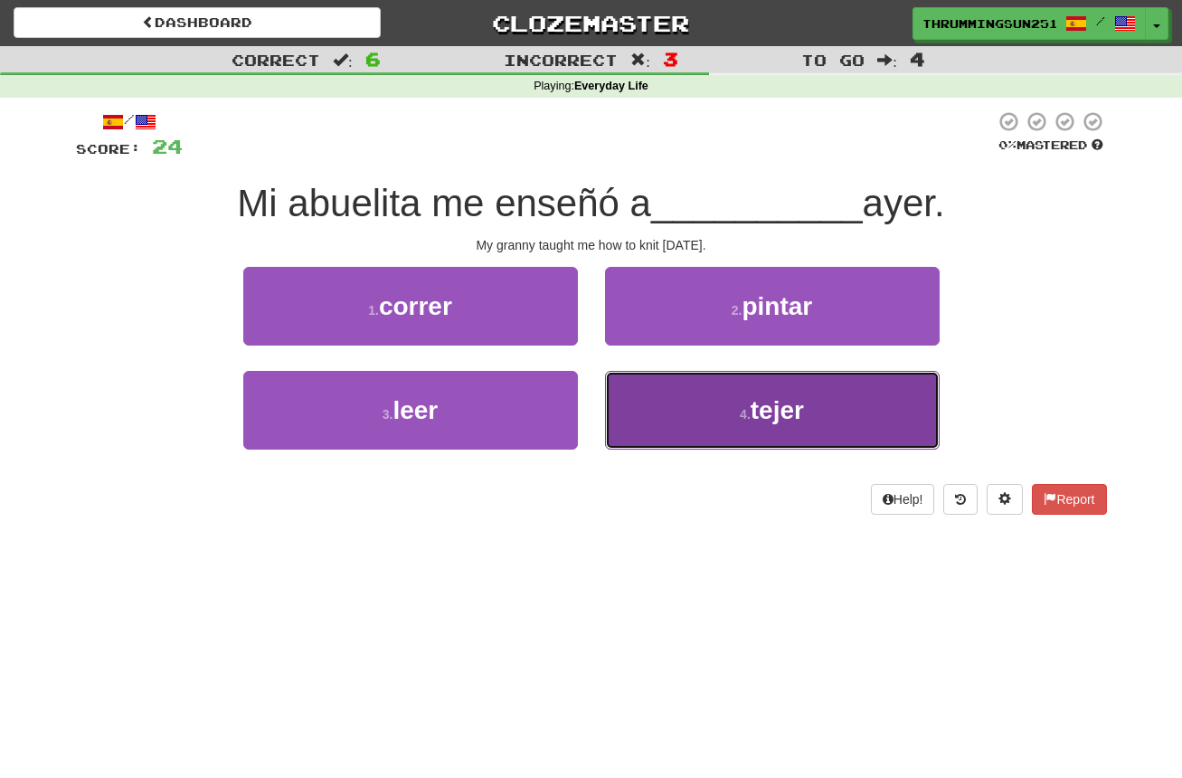
click at [639, 403] on button "4 . tejer" at bounding box center [772, 410] width 335 height 79
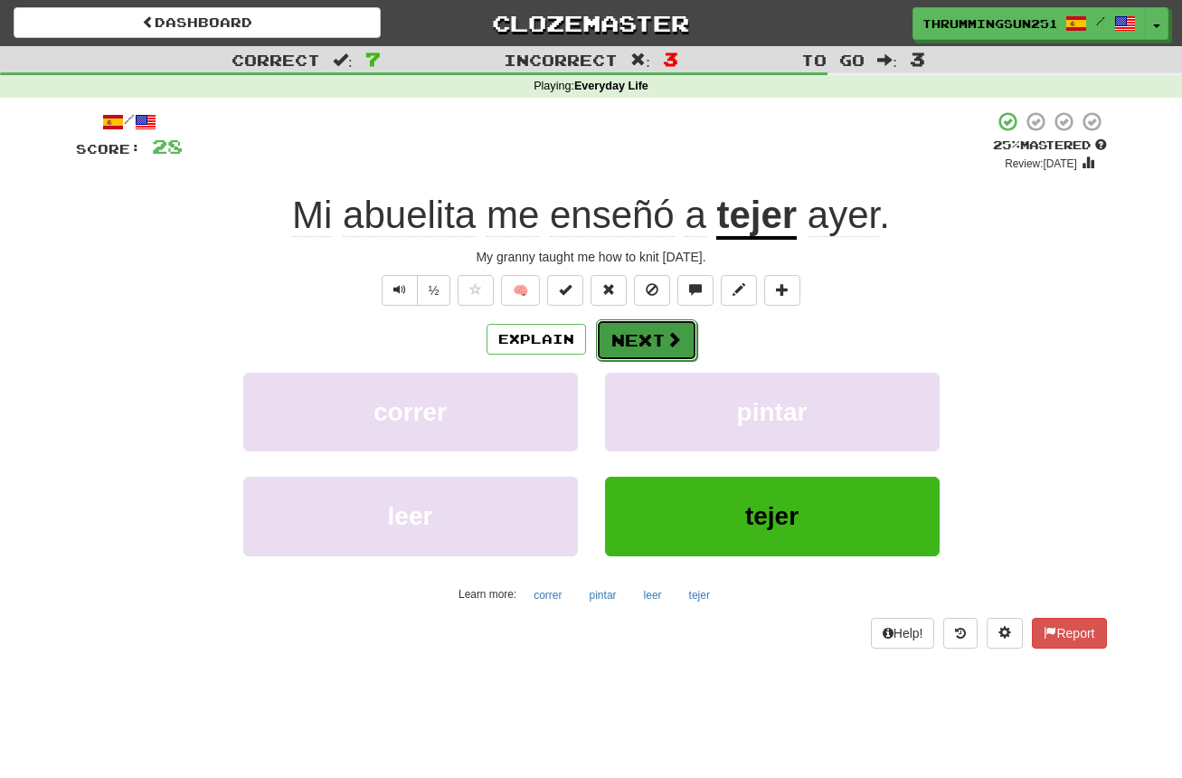
click at [622, 348] on button "Next" at bounding box center [646, 340] width 101 height 42
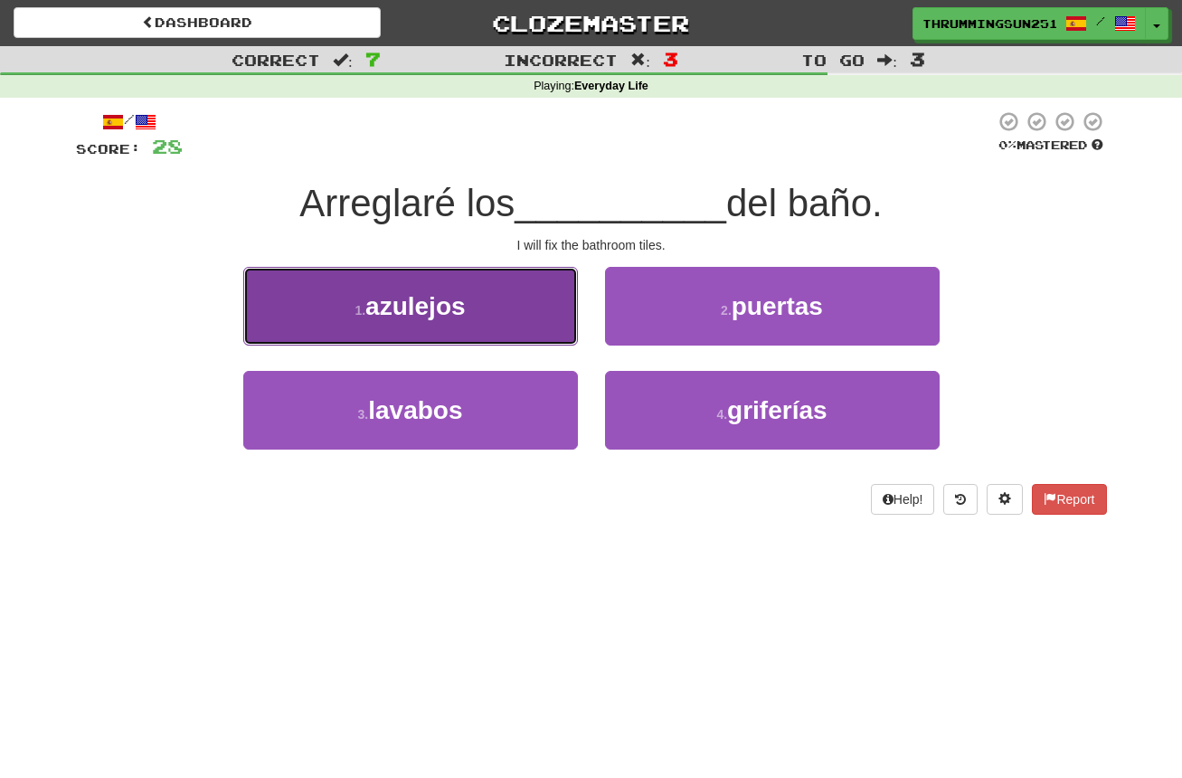
click at [497, 317] on button "1 . azulejos" at bounding box center [410, 306] width 335 height 79
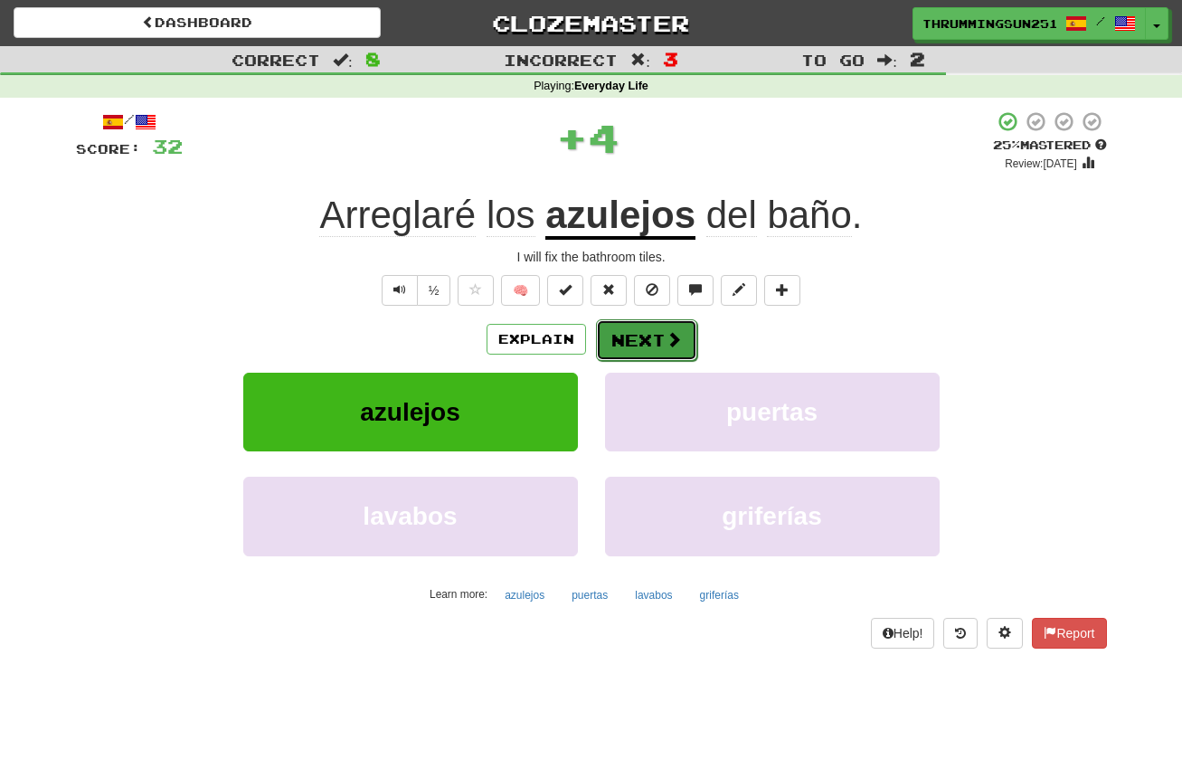
click at [663, 324] on button "Next" at bounding box center [646, 340] width 101 height 42
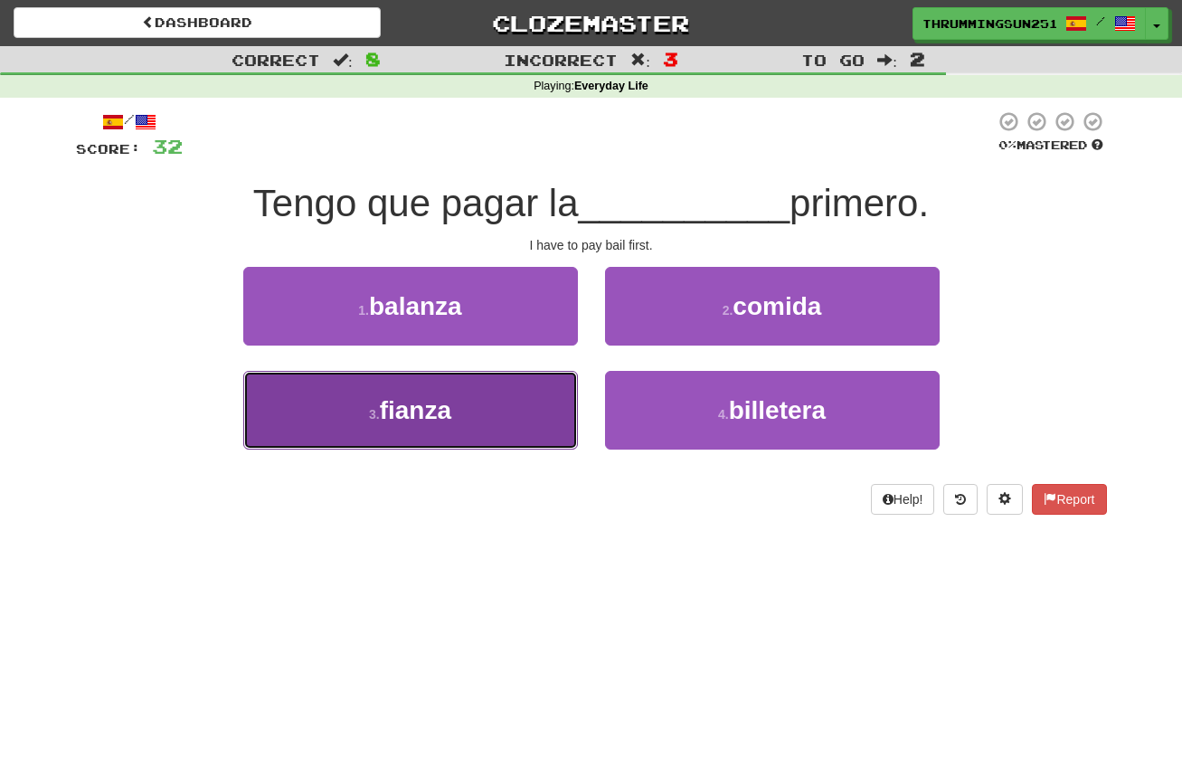
click at [480, 400] on button "3 . fianza" at bounding box center [410, 410] width 335 height 79
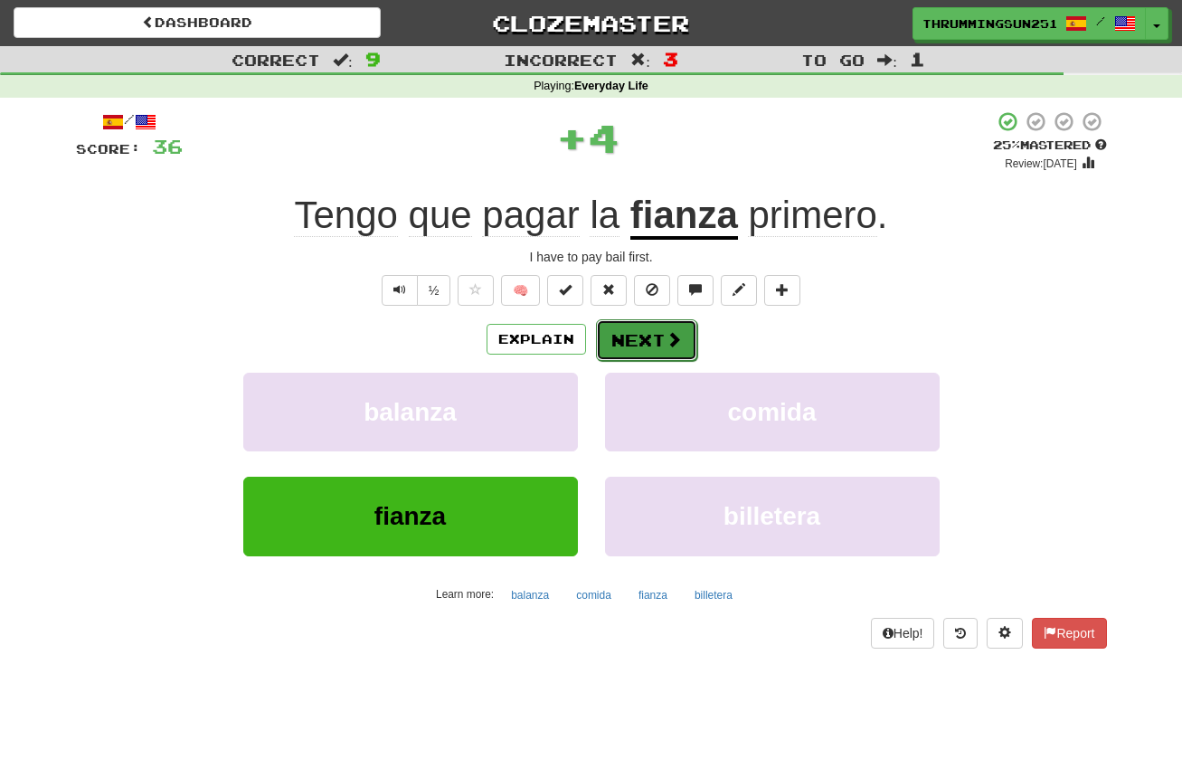
click at [652, 335] on button "Next" at bounding box center [646, 340] width 101 height 42
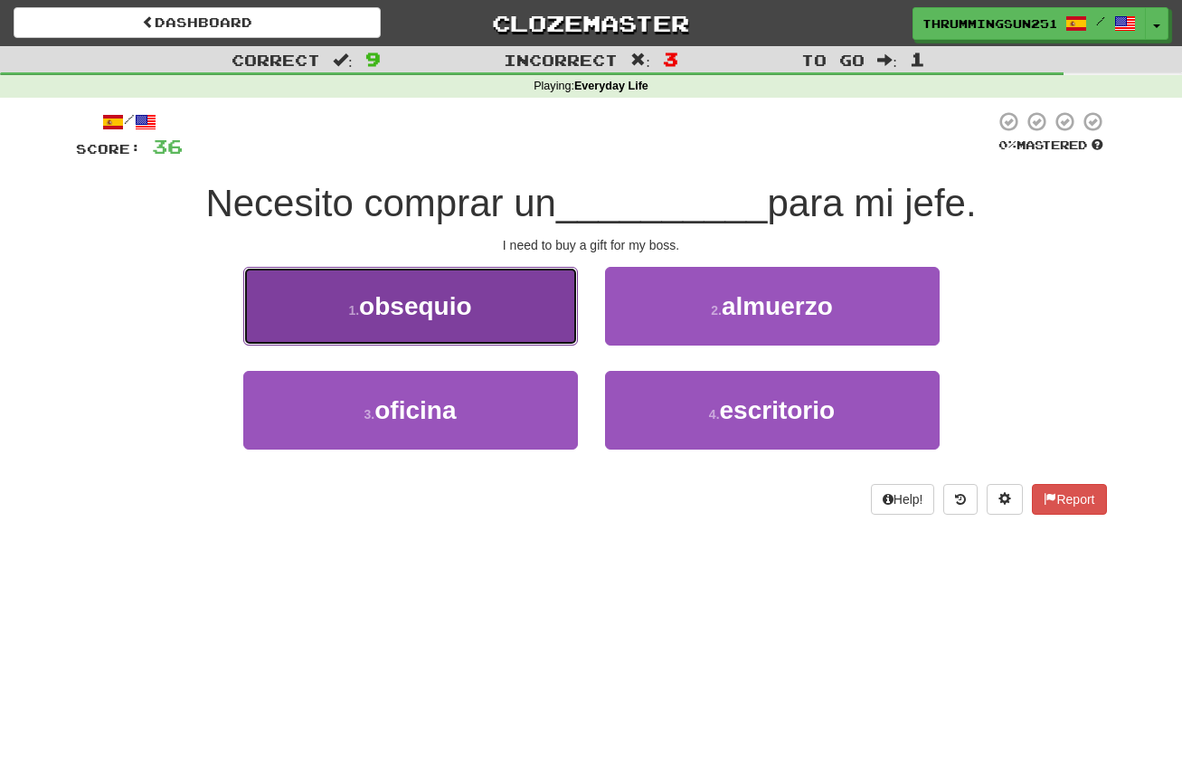
click at [459, 313] on span "obsequio" at bounding box center [415, 306] width 112 height 28
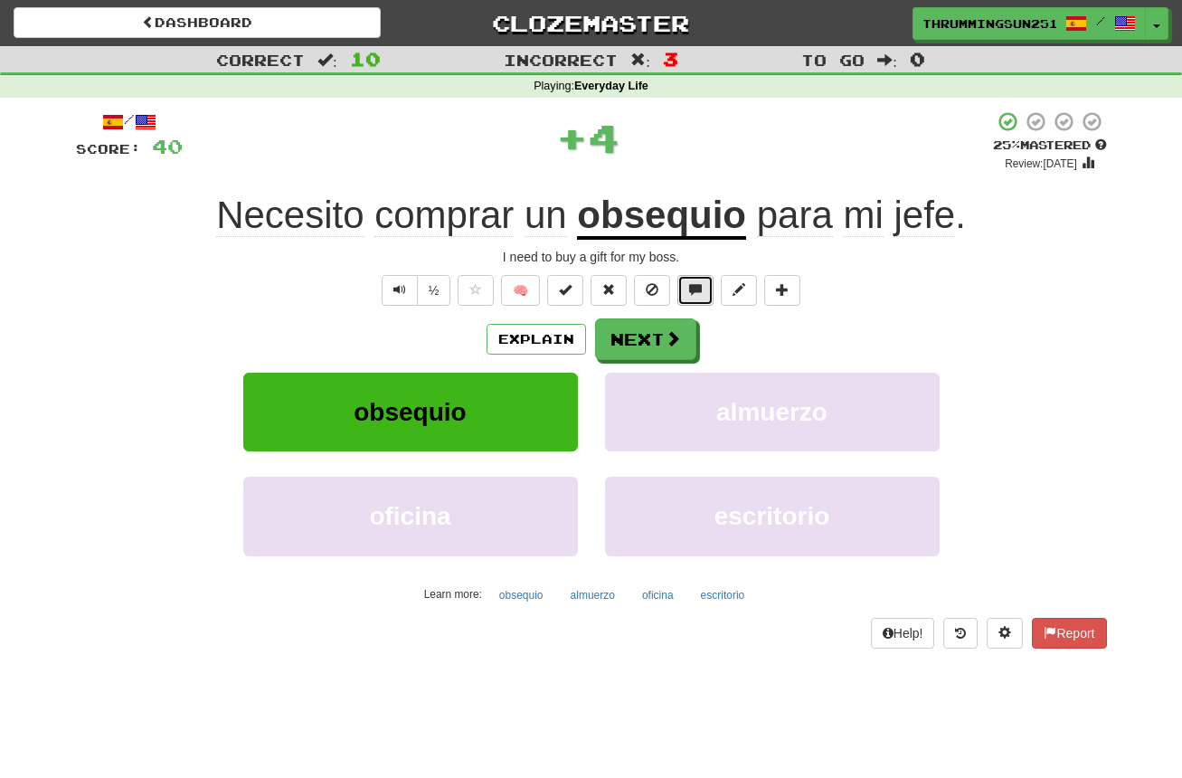
click at [687, 302] on button at bounding box center [695, 290] width 36 height 31
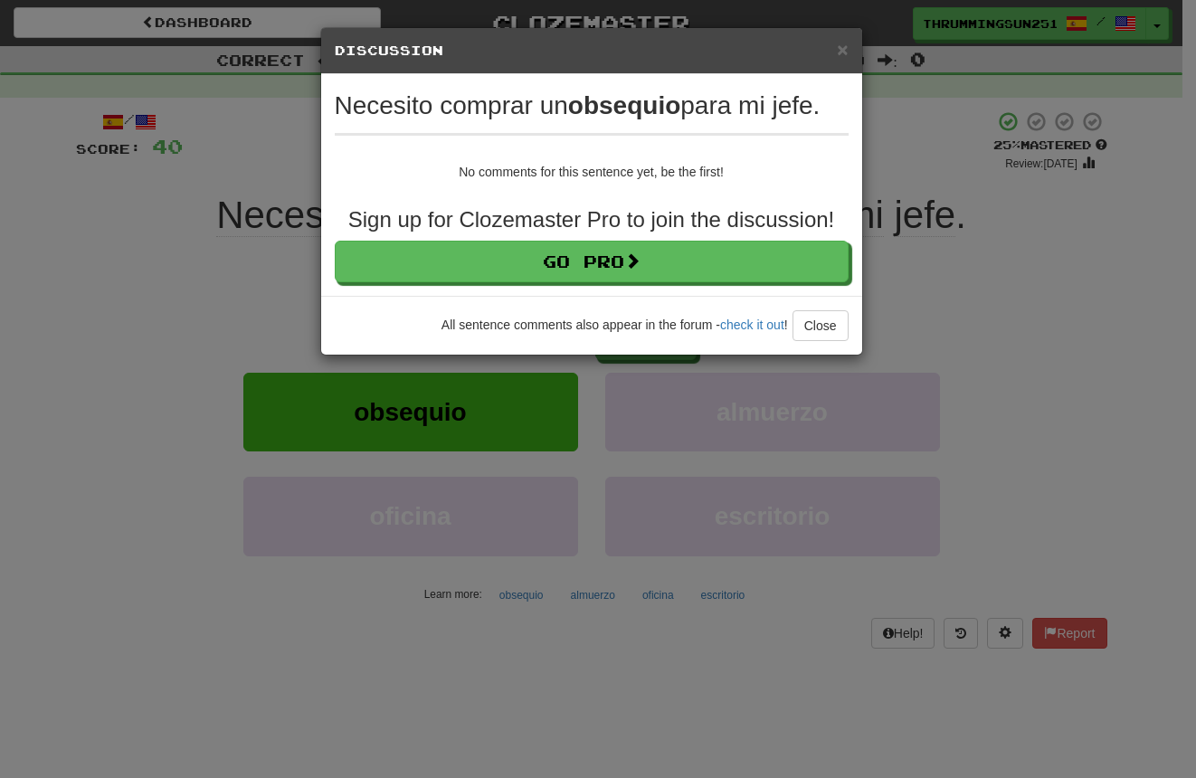
click at [845, 41] on div "Loading ..." at bounding box center [591, 191] width 541 height 327
click at [844, 50] on span "×" at bounding box center [842, 49] width 11 height 21
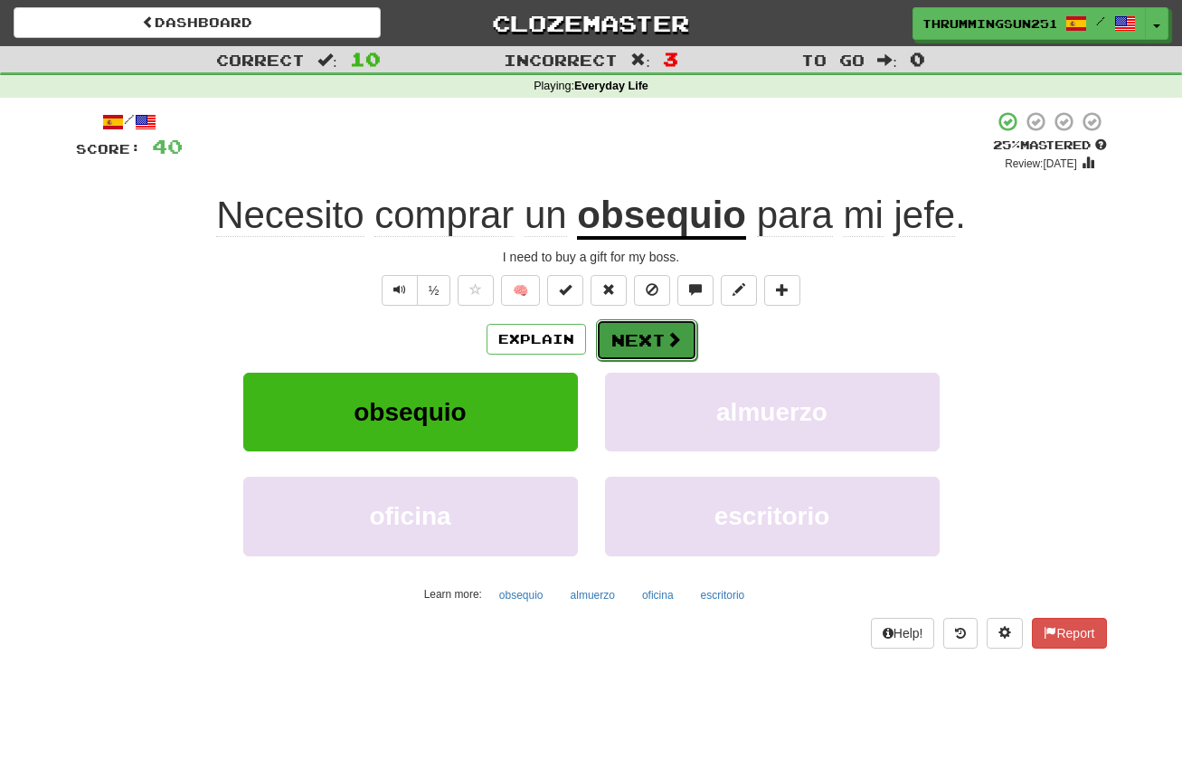
click at [638, 338] on button "Next" at bounding box center [646, 340] width 101 height 42
